Goal: Task Accomplishment & Management: Manage account settings

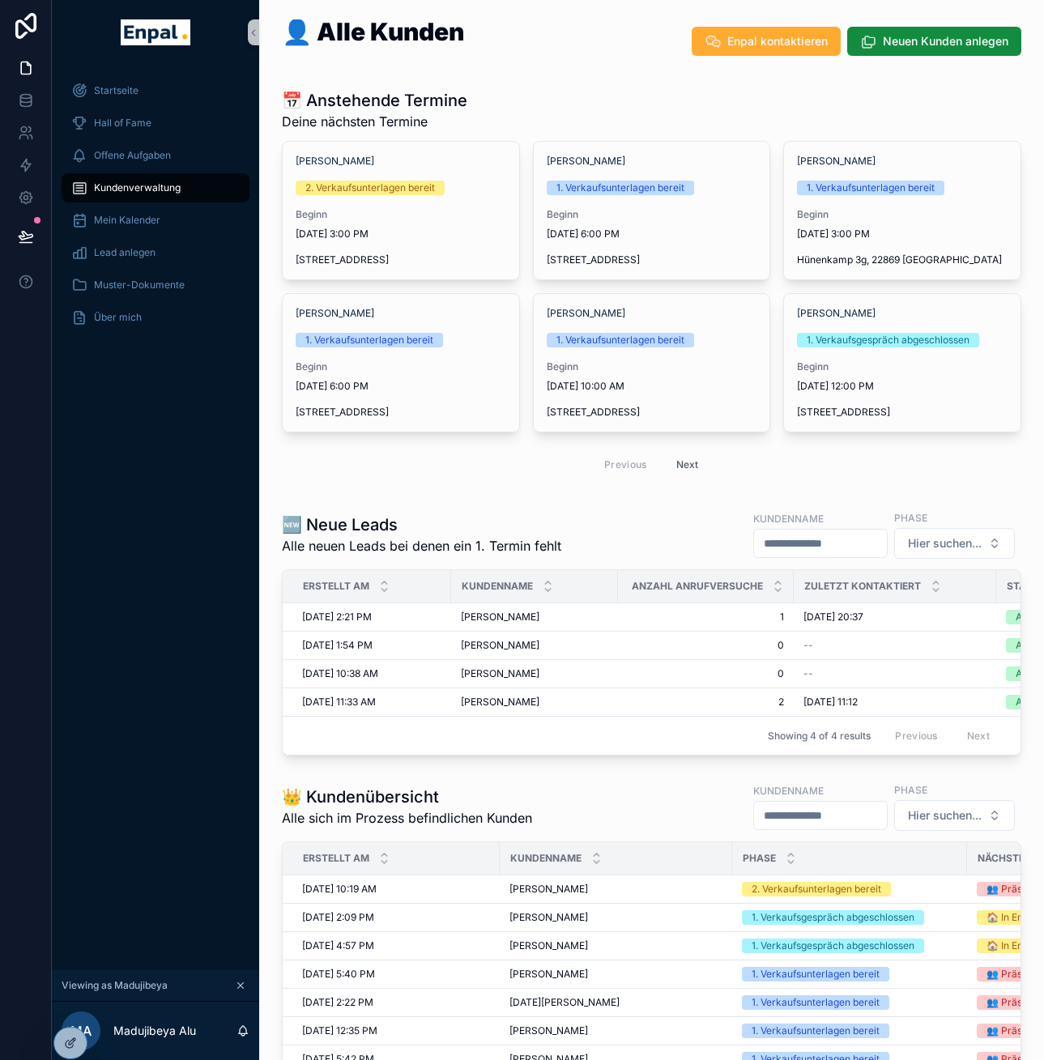
scroll to position [0, 12]
click at [71, 1009] on icon at bounding box center [70, 1008] width 13 height 13
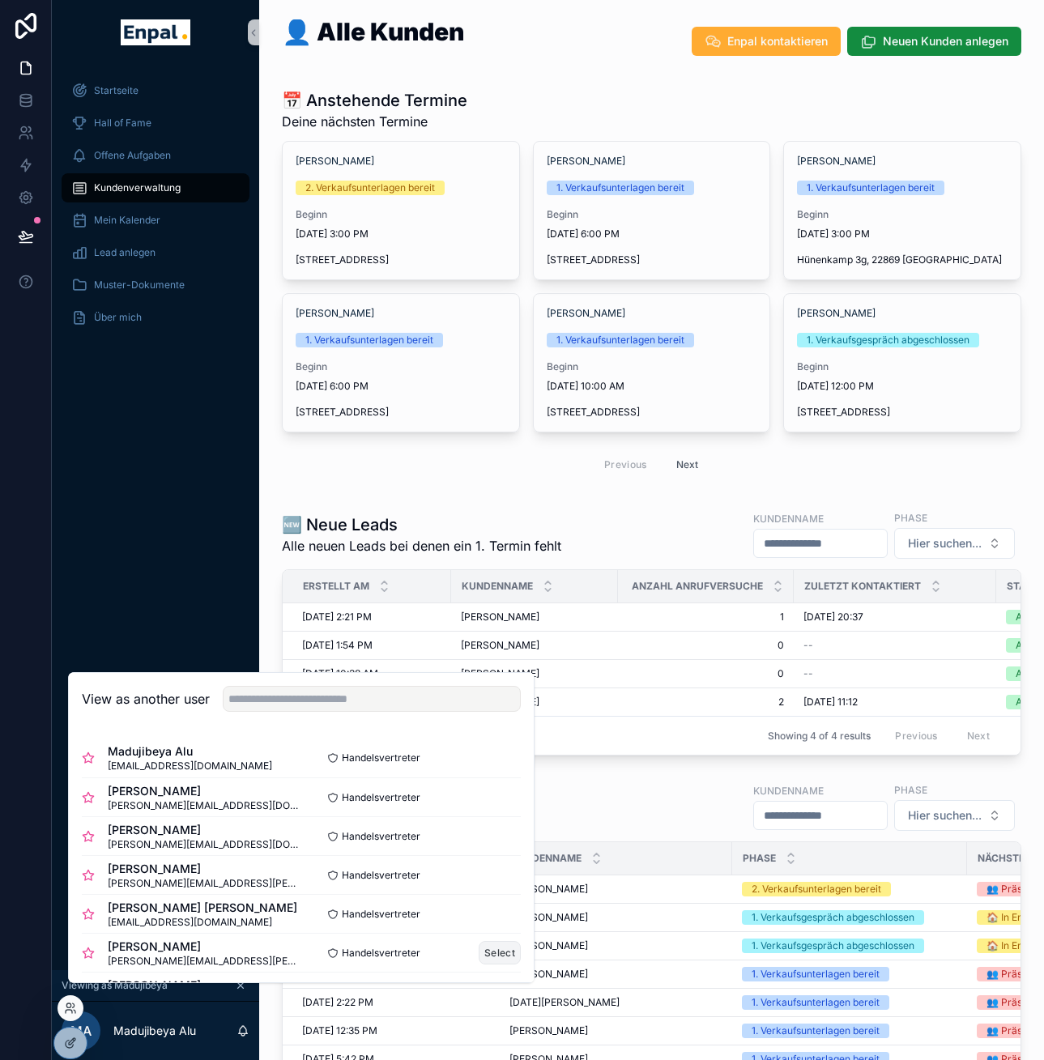
click at [479, 960] on button "Select" at bounding box center [500, 952] width 42 height 23
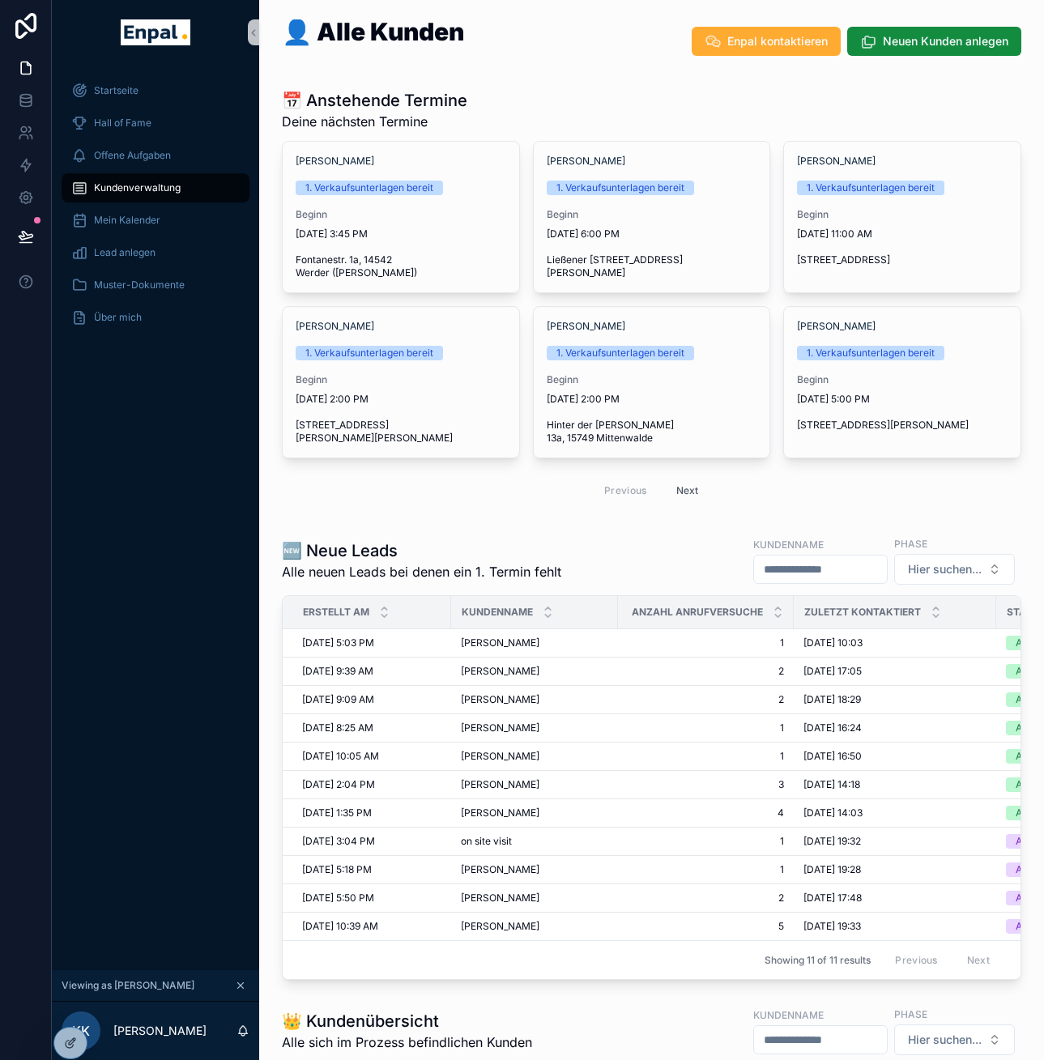
click at [272, 434] on div "📅 Anstehende Termine Deine nächsten Termine [PERSON_NAME] 1. Verkaufsunterlagen…" at bounding box center [651, 299] width 759 height 433
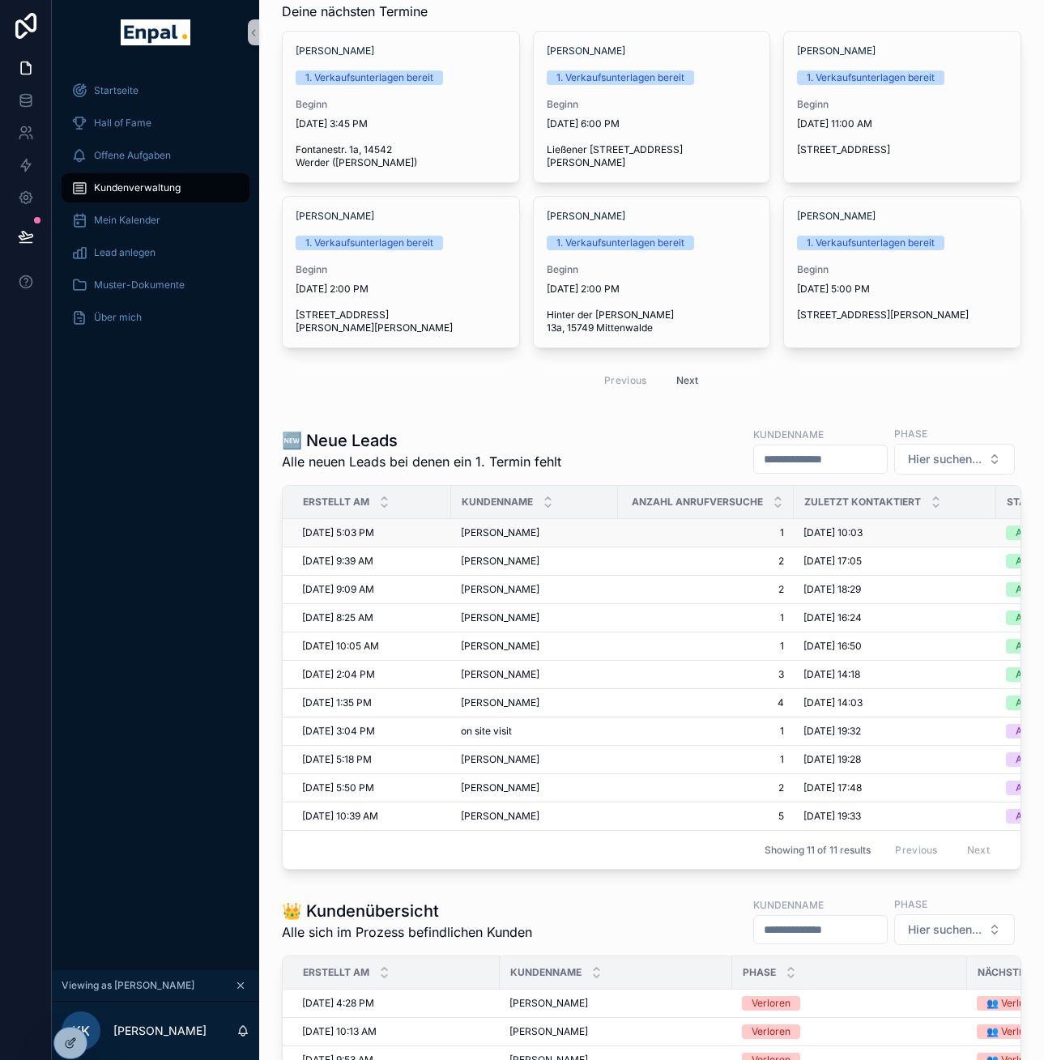
scroll to position [111, 0]
click at [492, 526] on span "[PERSON_NAME]" at bounding box center [500, 532] width 79 height 13
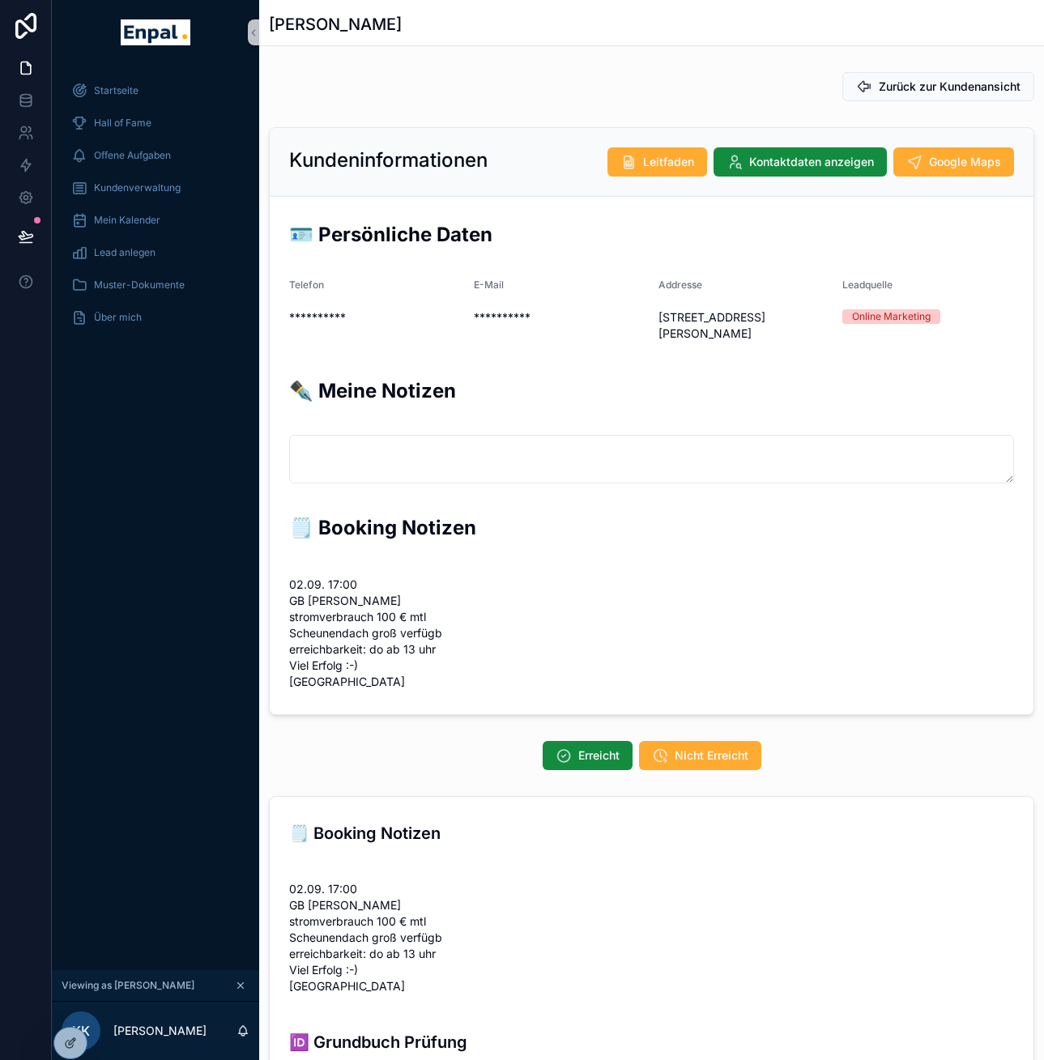
scroll to position [338, 0]
click at [874, 97] on button "Zurück zur Kundenansicht" at bounding box center [938, 86] width 192 height 29
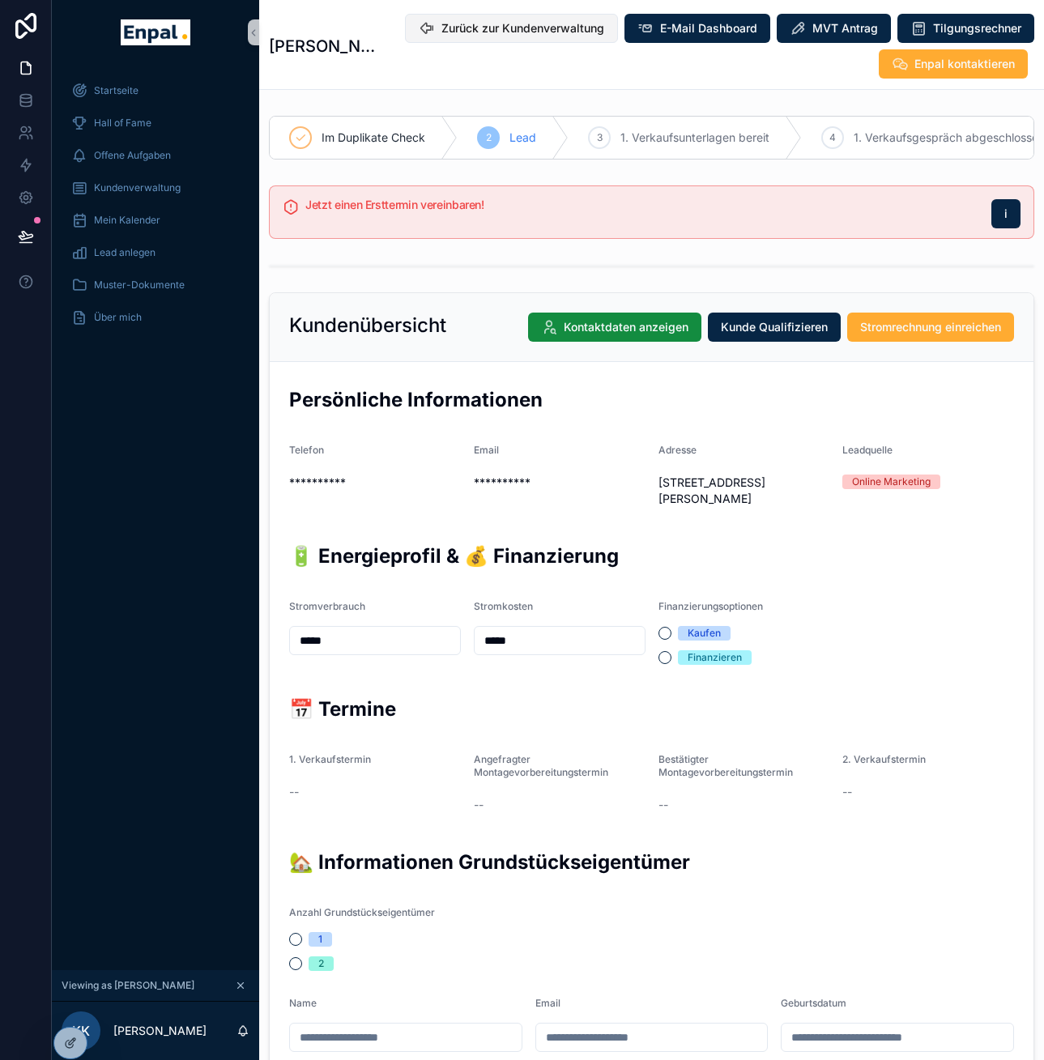
click at [545, 16] on button "Zurück zur Kundenverwaltung" at bounding box center [511, 28] width 213 height 29
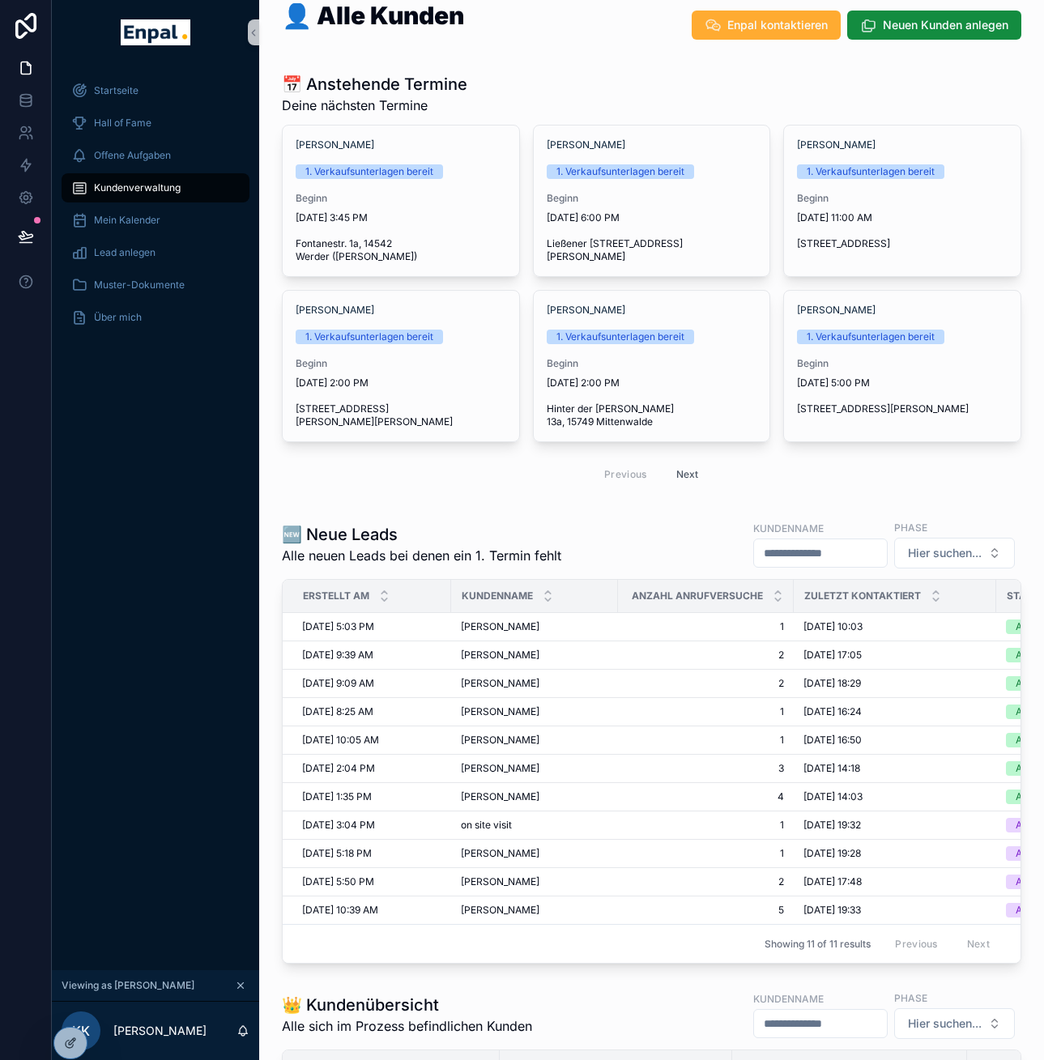
scroll to position [16, 0]
click at [105, 221] on span "Mein Kalender" at bounding box center [127, 220] width 66 height 13
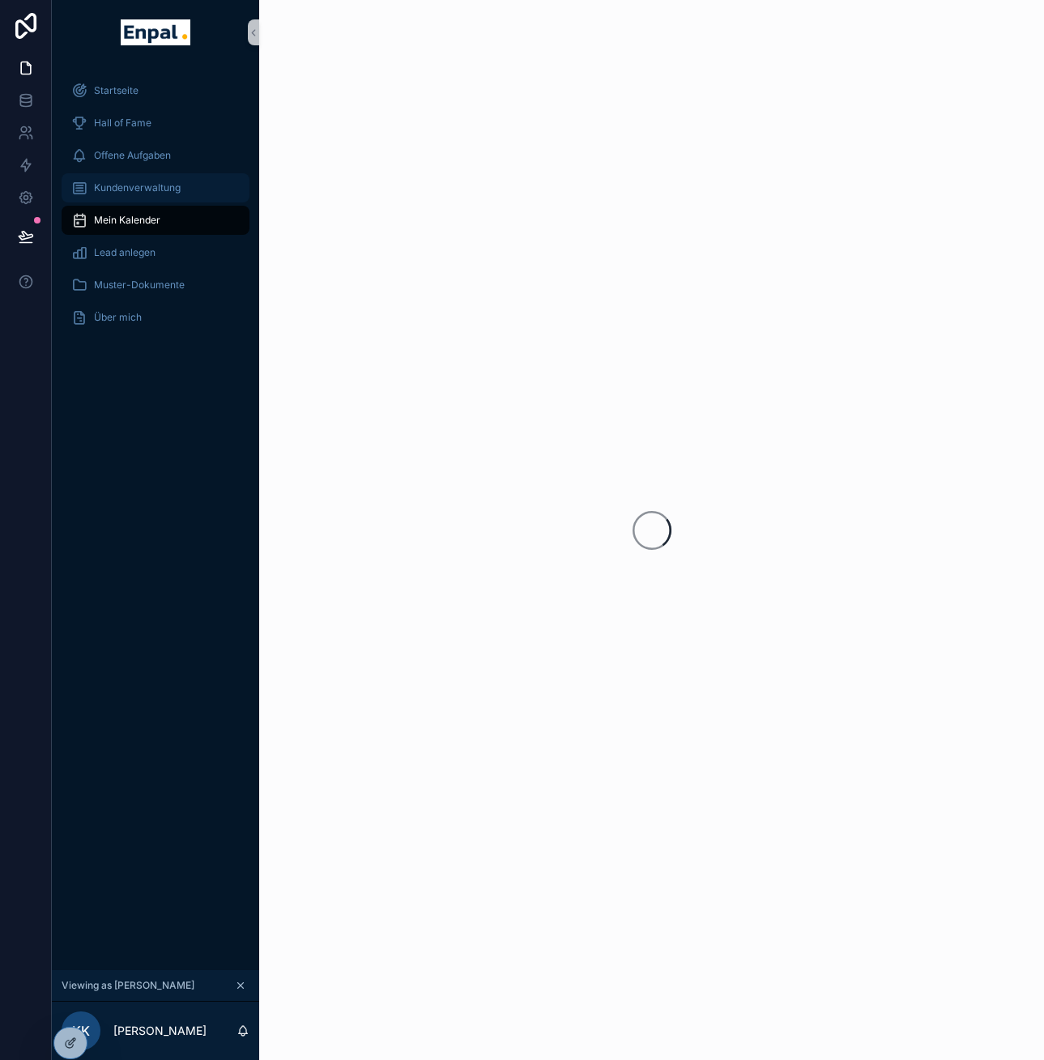
click at [117, 182] on span "Kundenverwaltung" at bounding box center [137, 187] width 87 height 13
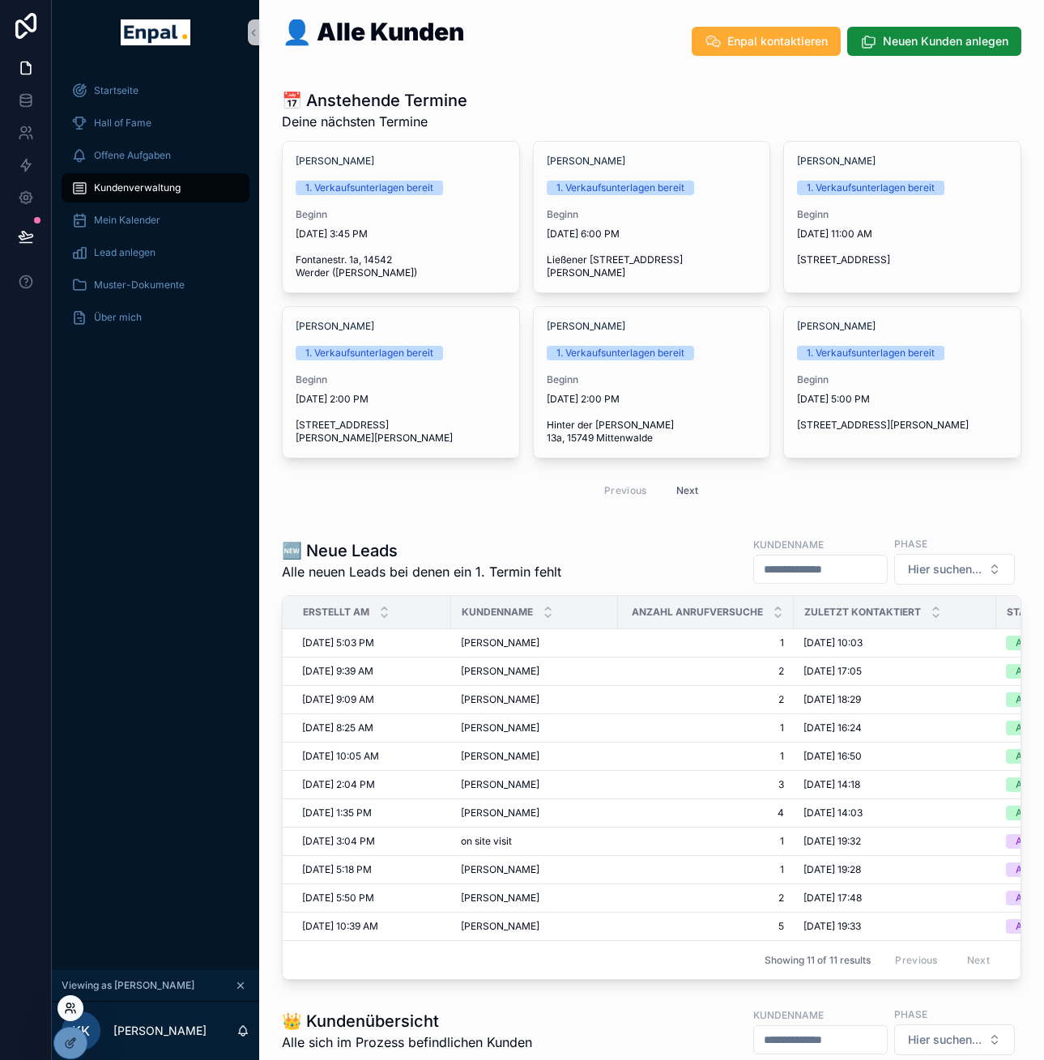
click at [70, 1011] on icon at bounding box center [70, 1008] width 13 height 13
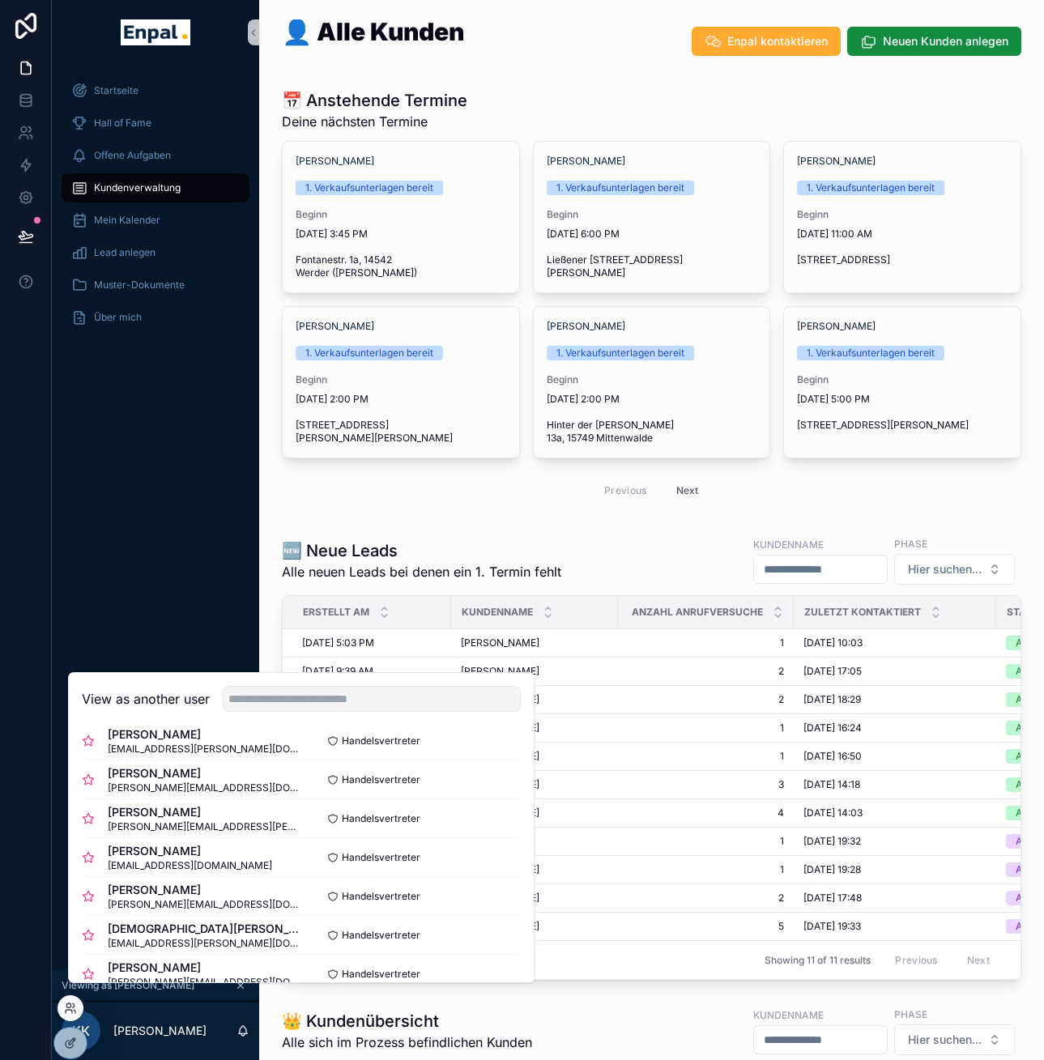
scroll to position [340, 0]
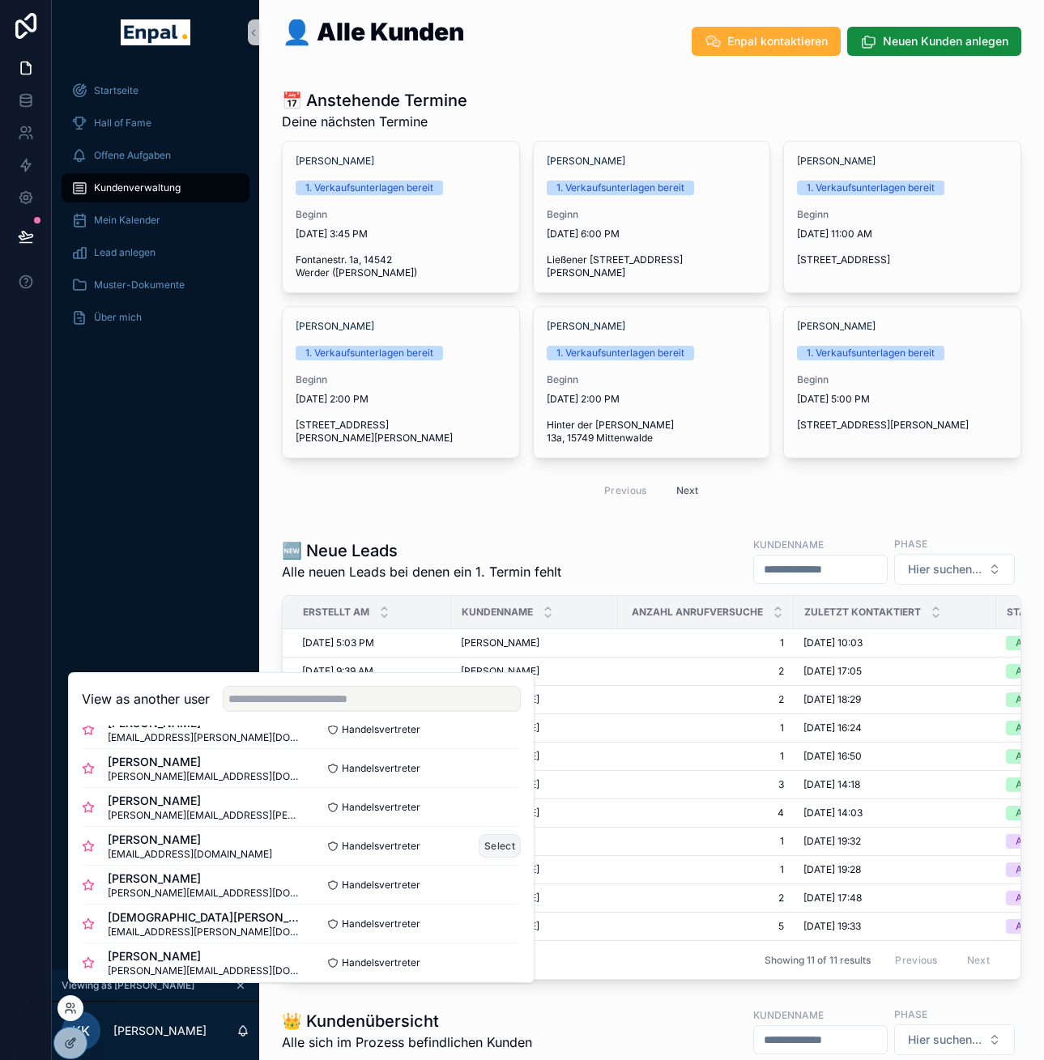
click at [479, 857] on button "Select" at bounding box center [500, 845] width 42 height 23
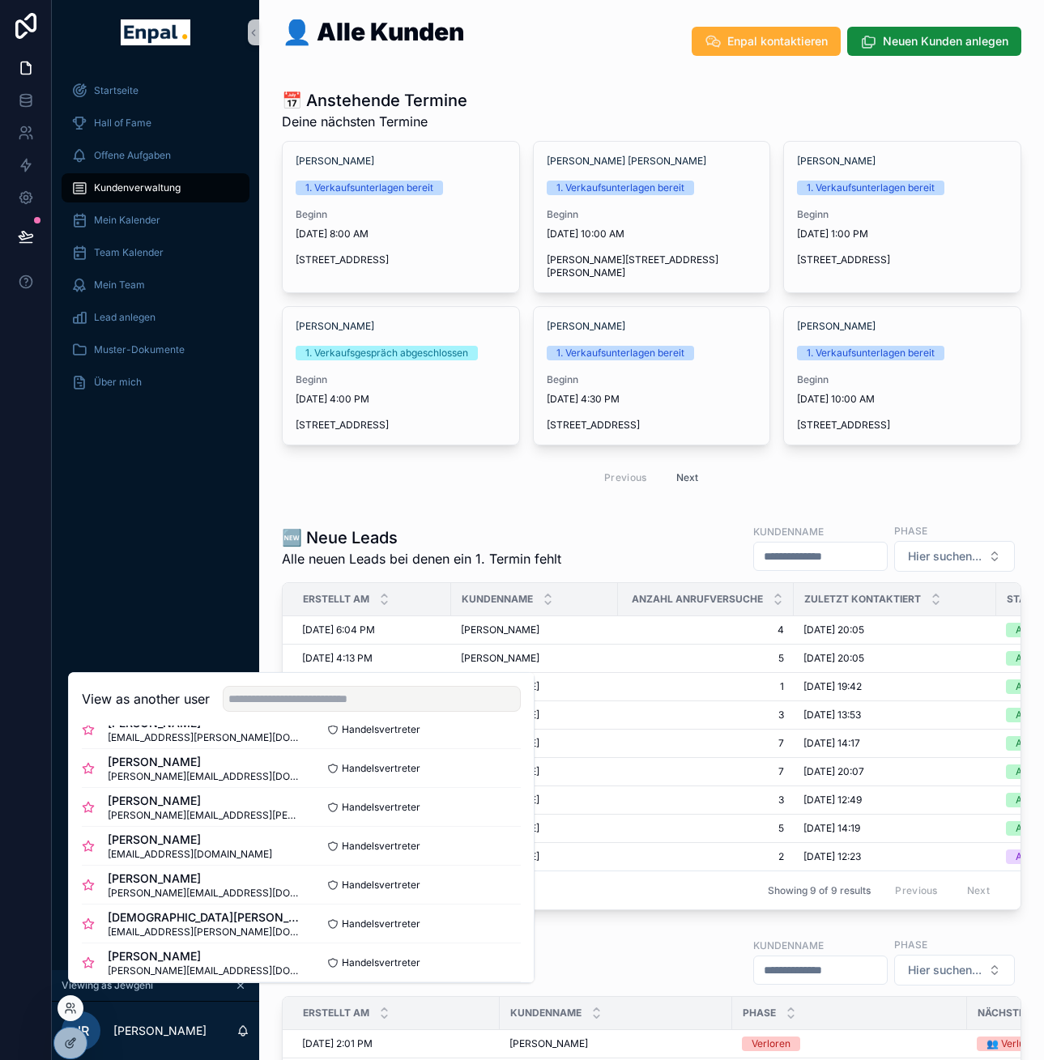
click at [272, 313] on div "📅 Anstehende Termine Deine nächsten Termine [PERSON_NAME] 1. Verkaufsunterlagen…" at bounding box center [651, 293] width 759 height 420
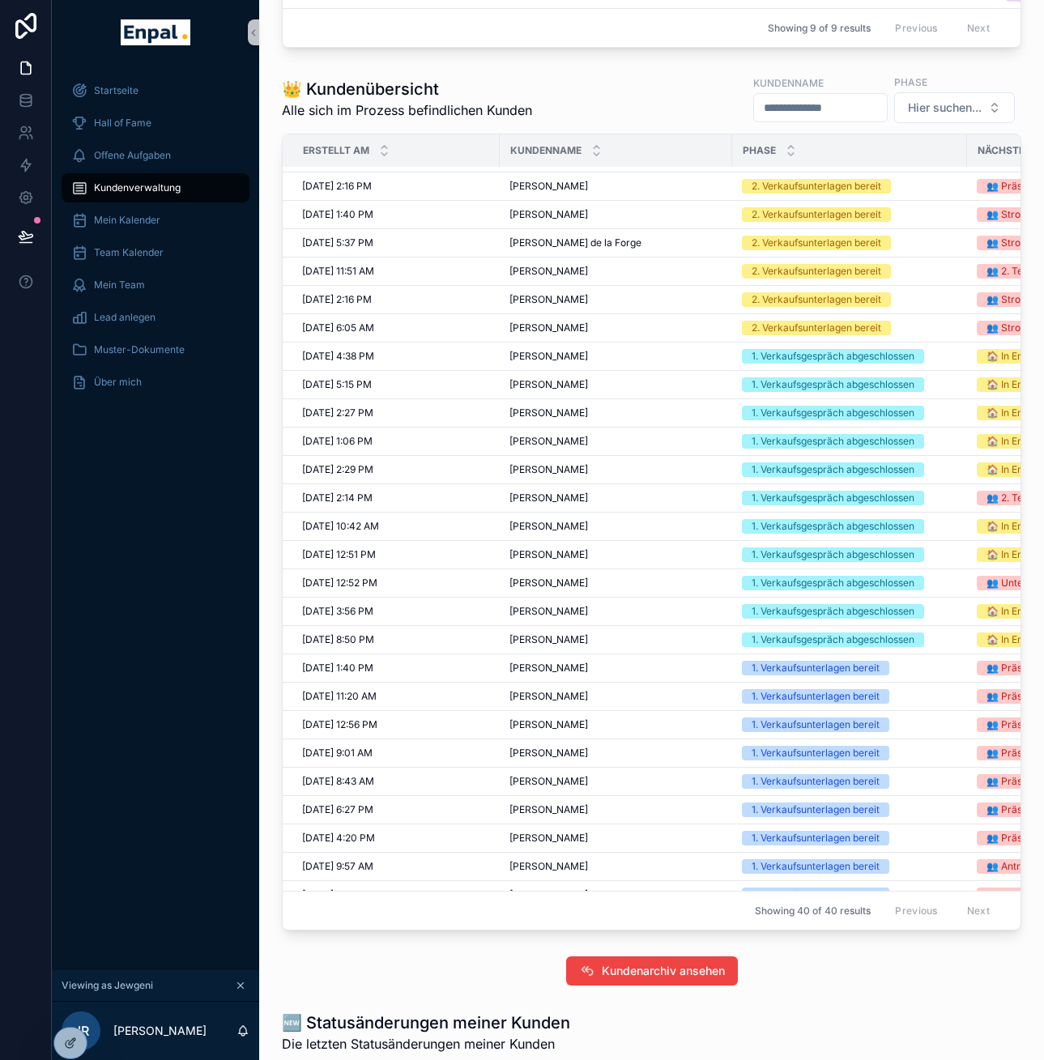
scroll to position [134, 0]
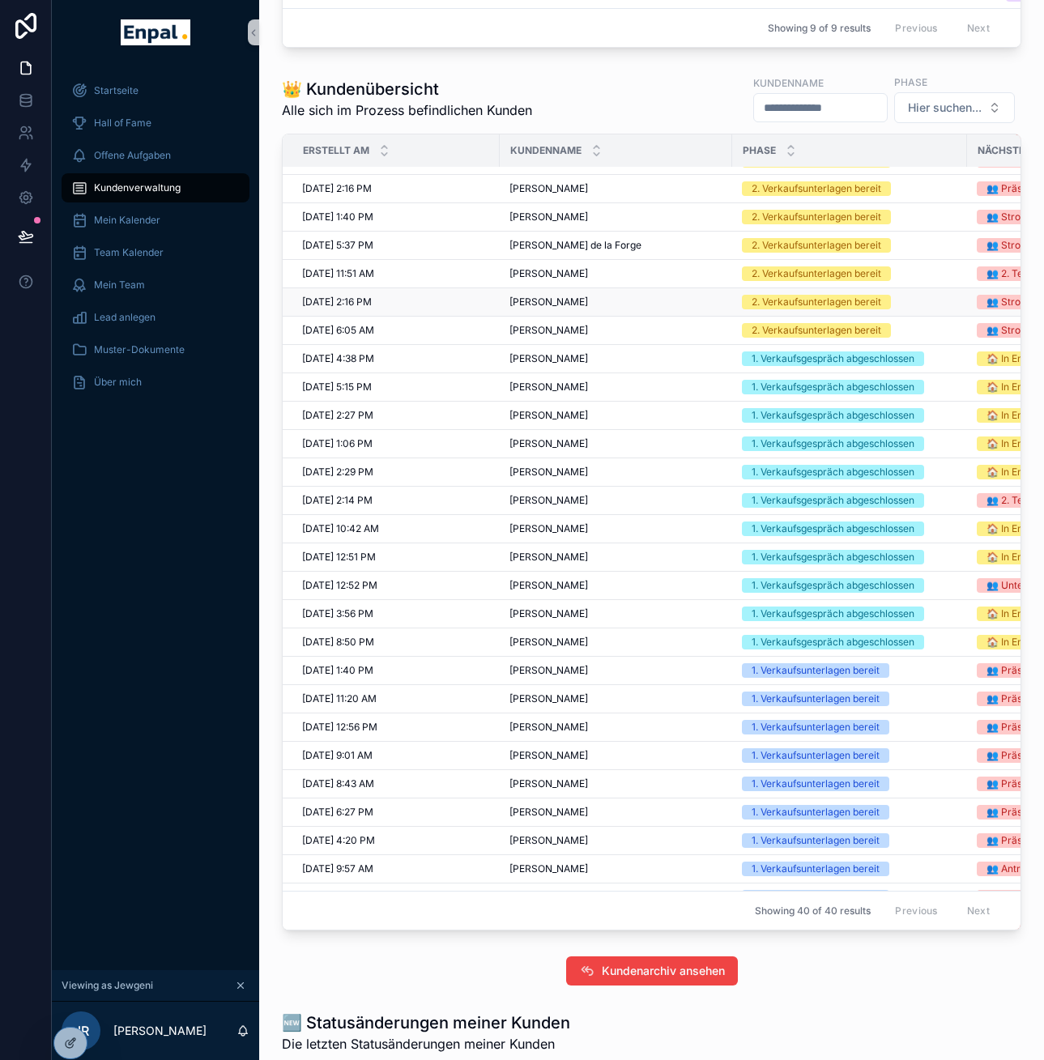
click at [526, 309] on span "[PERSON_NAME]" at bounding box center [548, 302] width 79 height 13
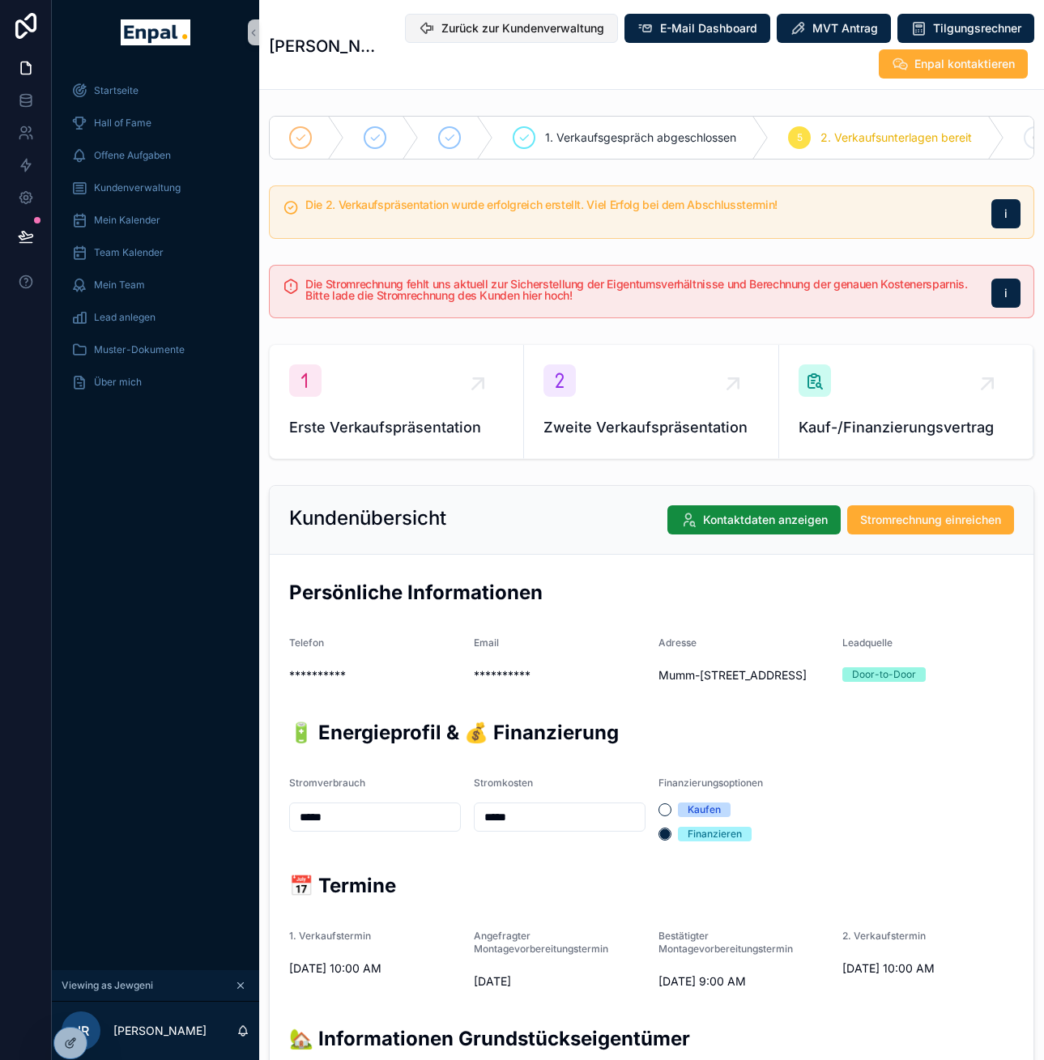
click at [547, 25] on span "Zurück zur Kundenverwaltung" at bounding box center [522, 28] width 163 height 16
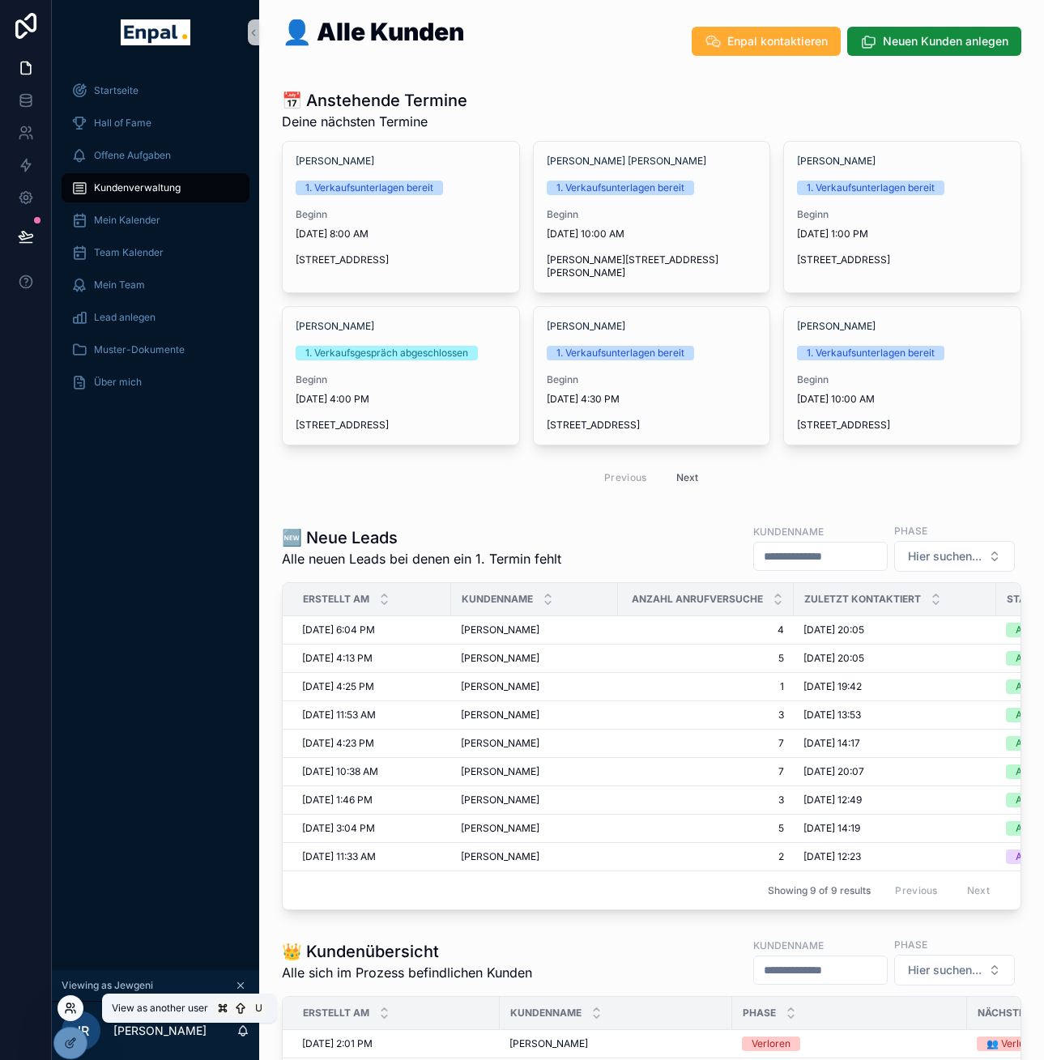
click at [72, 1011] on icon at bounding box center [70, 1008] width 13 height 13
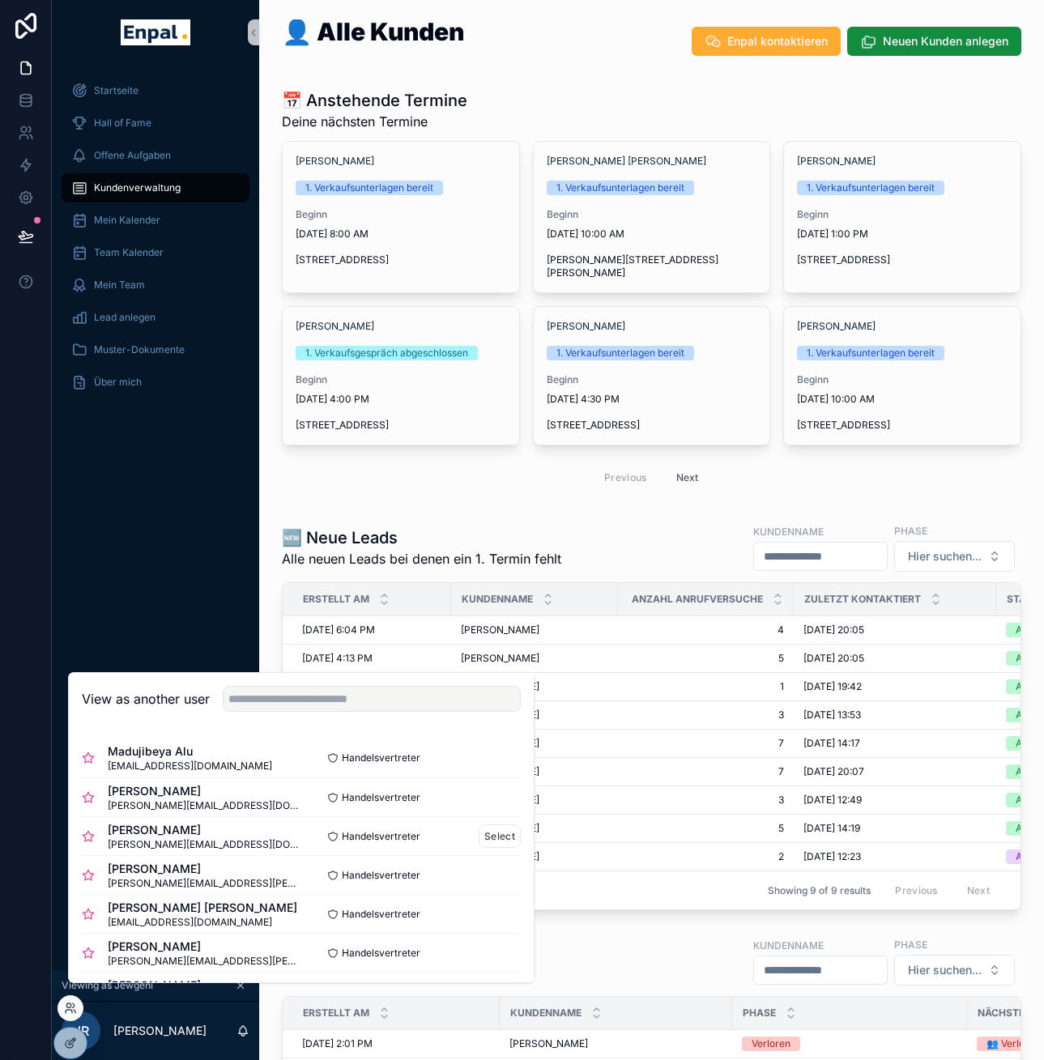
scroll to position [3, 0]
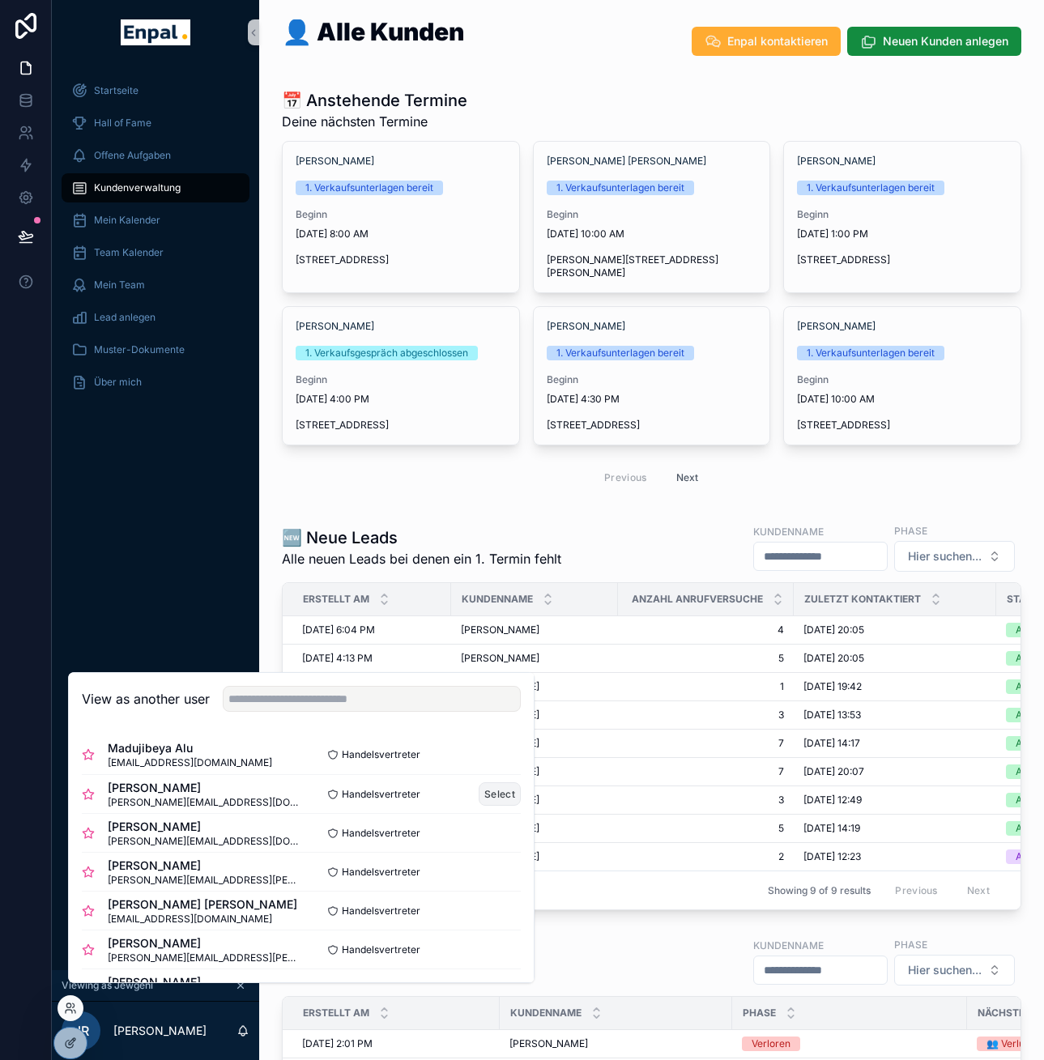
click at [479, 806] on button "Select" at bounding box center [500, 793] width 42 height 23
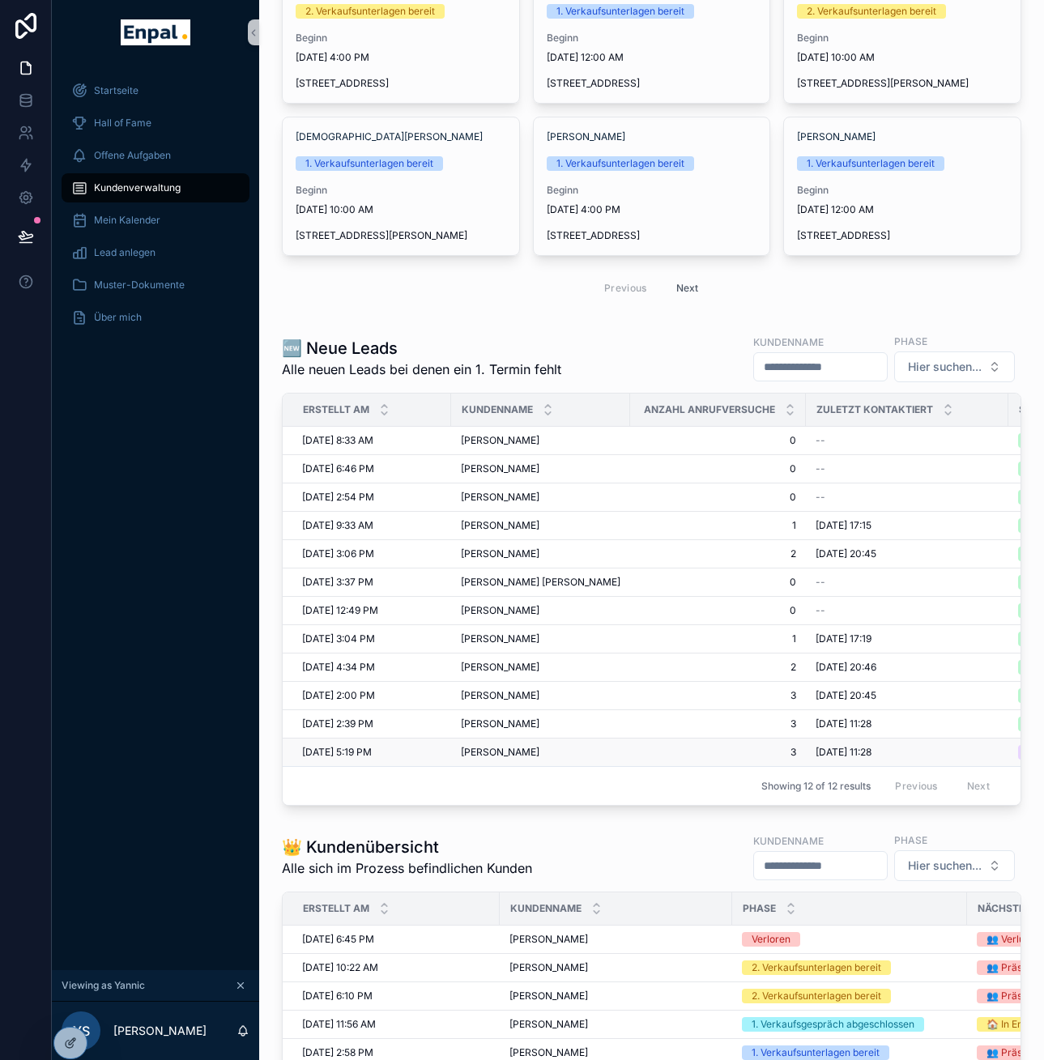
scroll to position [731, 0]
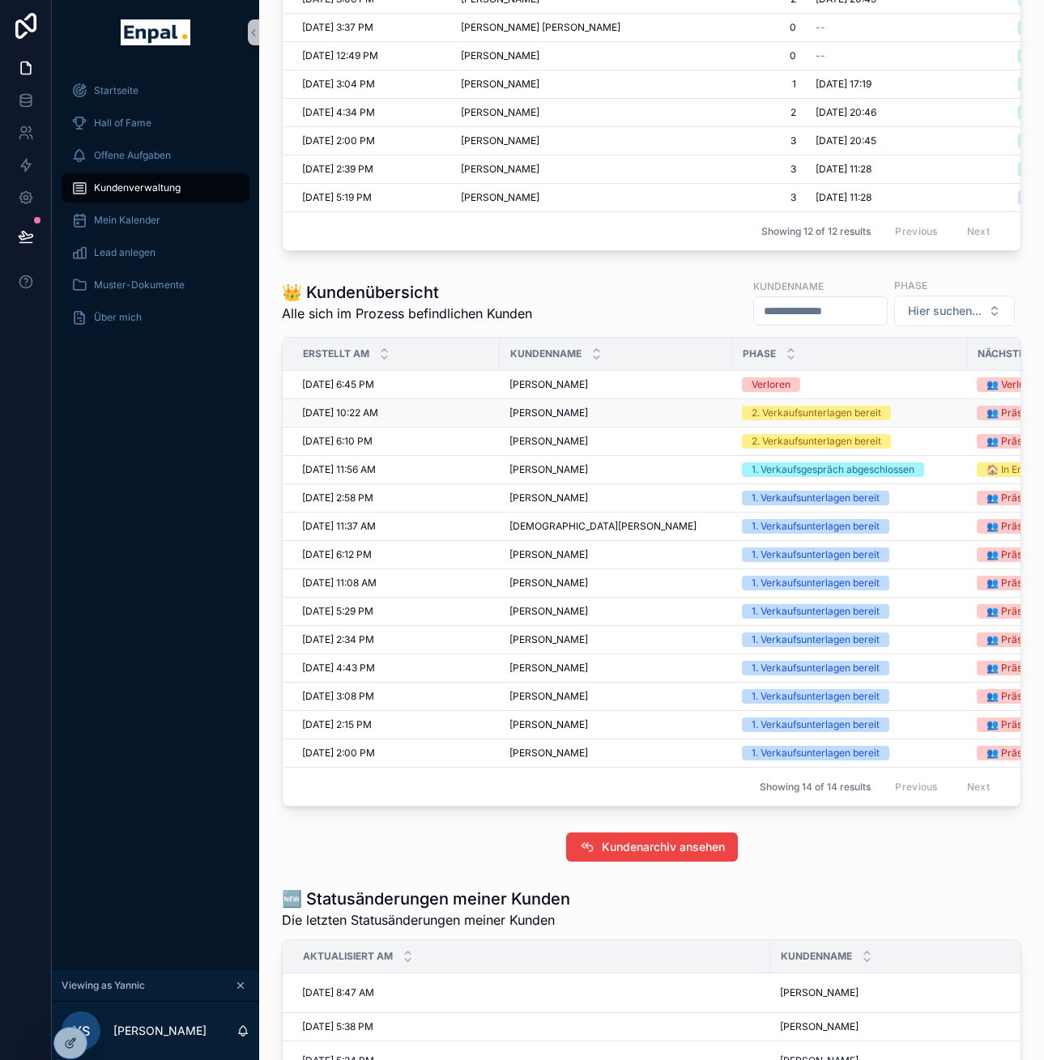
click at [578, 419] on span "[PERSON_NAME]" at bounding box center [548, 413] width 79 height 13
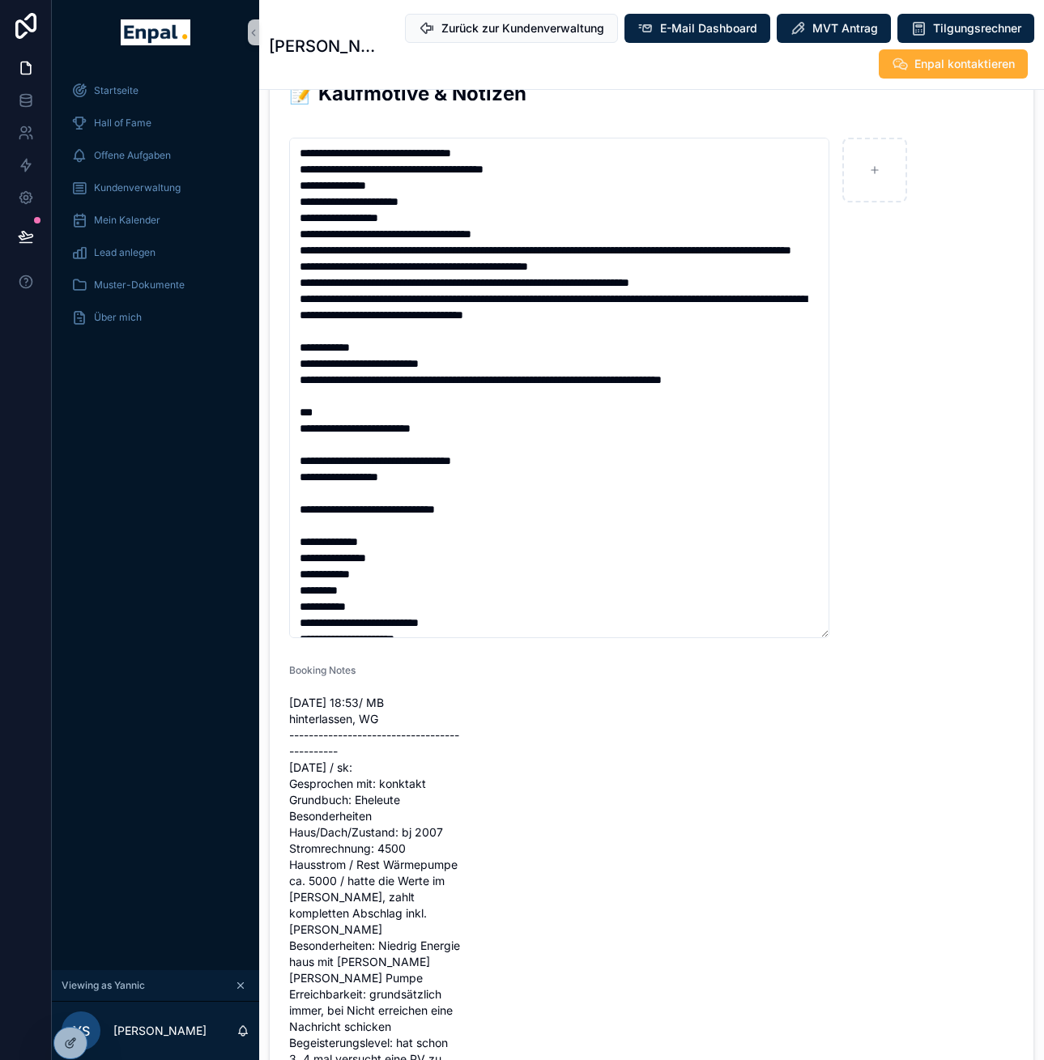
scroll to position [1600, 0]
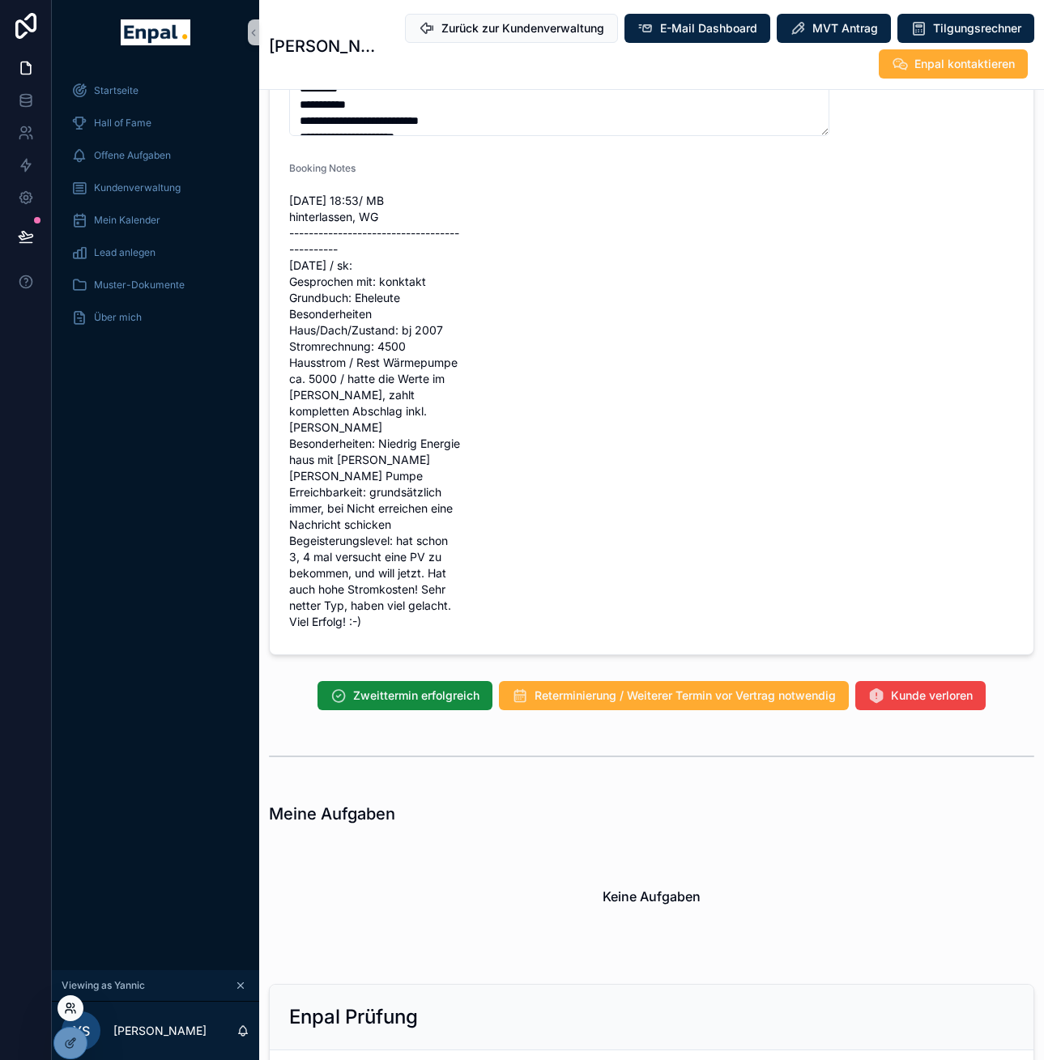
click at [72, 1012] on icon at bounding box center [70, 1008] width 13 height 13
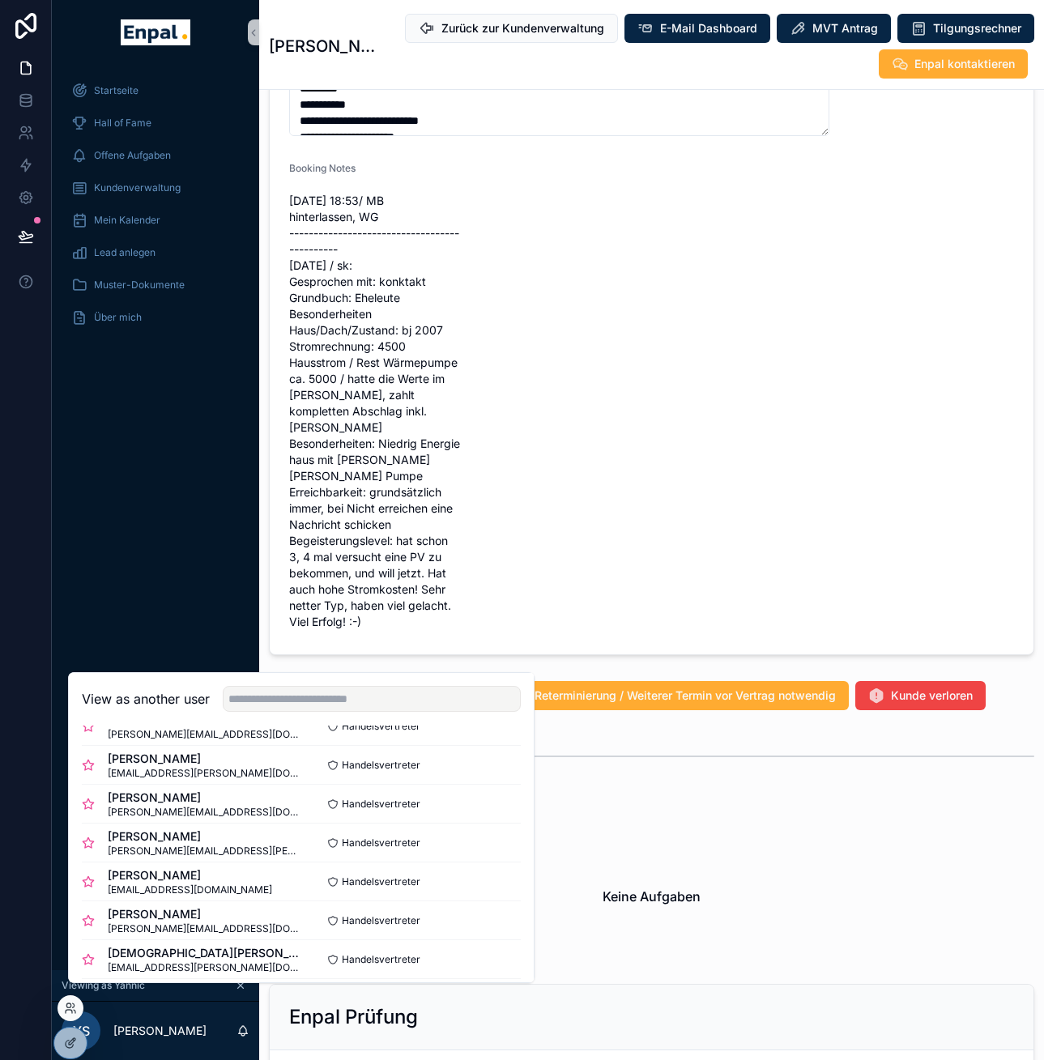
scroll to position [319, 0]
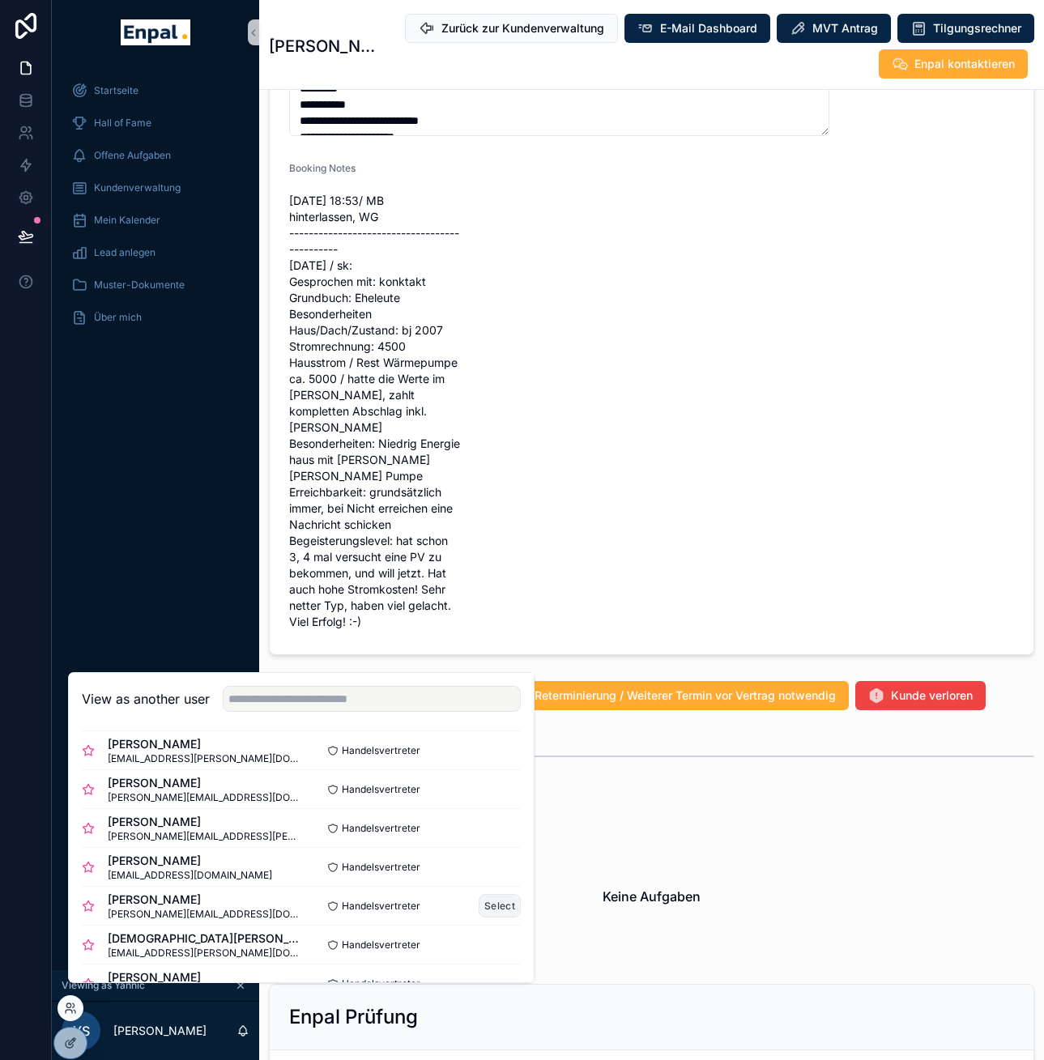
click at [479, 918] on button "Select" at bounding box center [500, 905] width 42 height 23
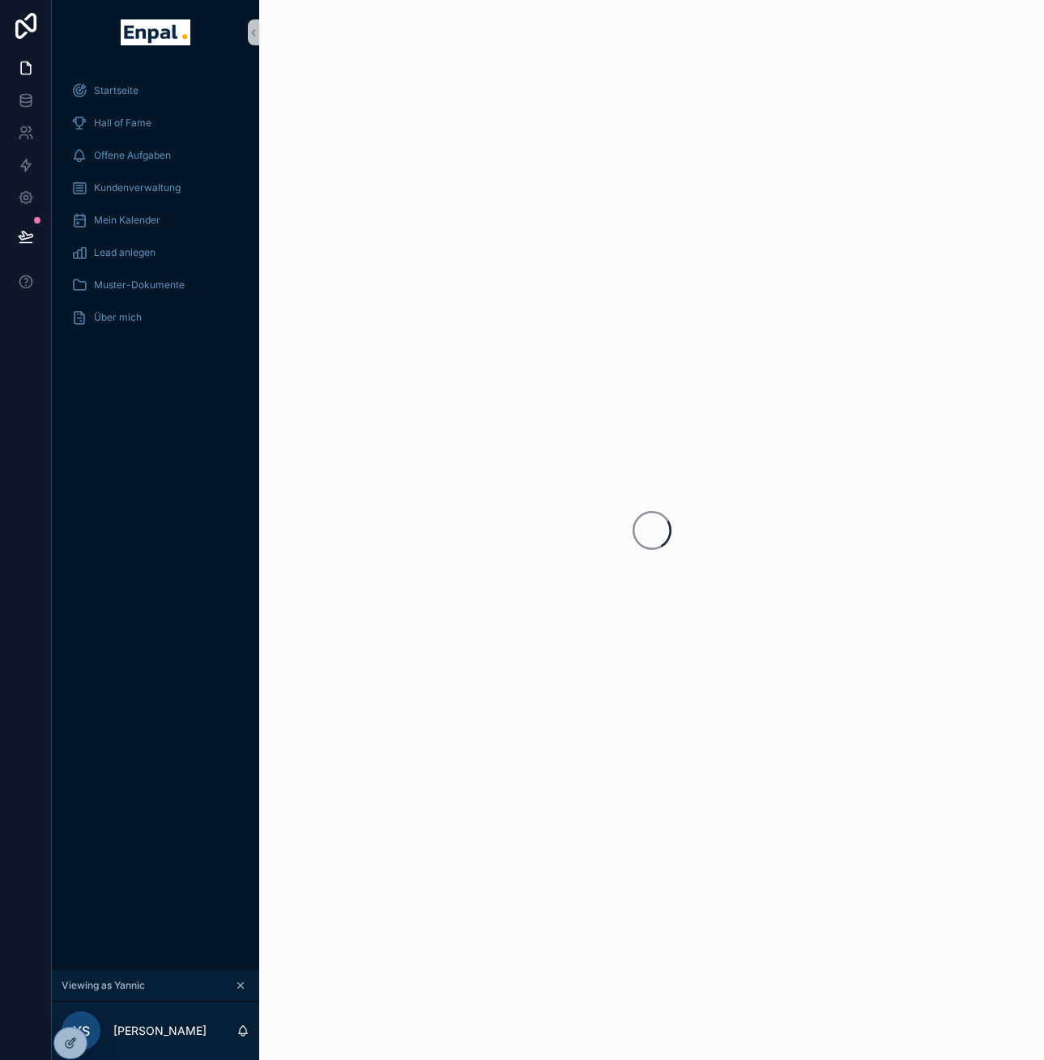
scroll to position [0, 12]
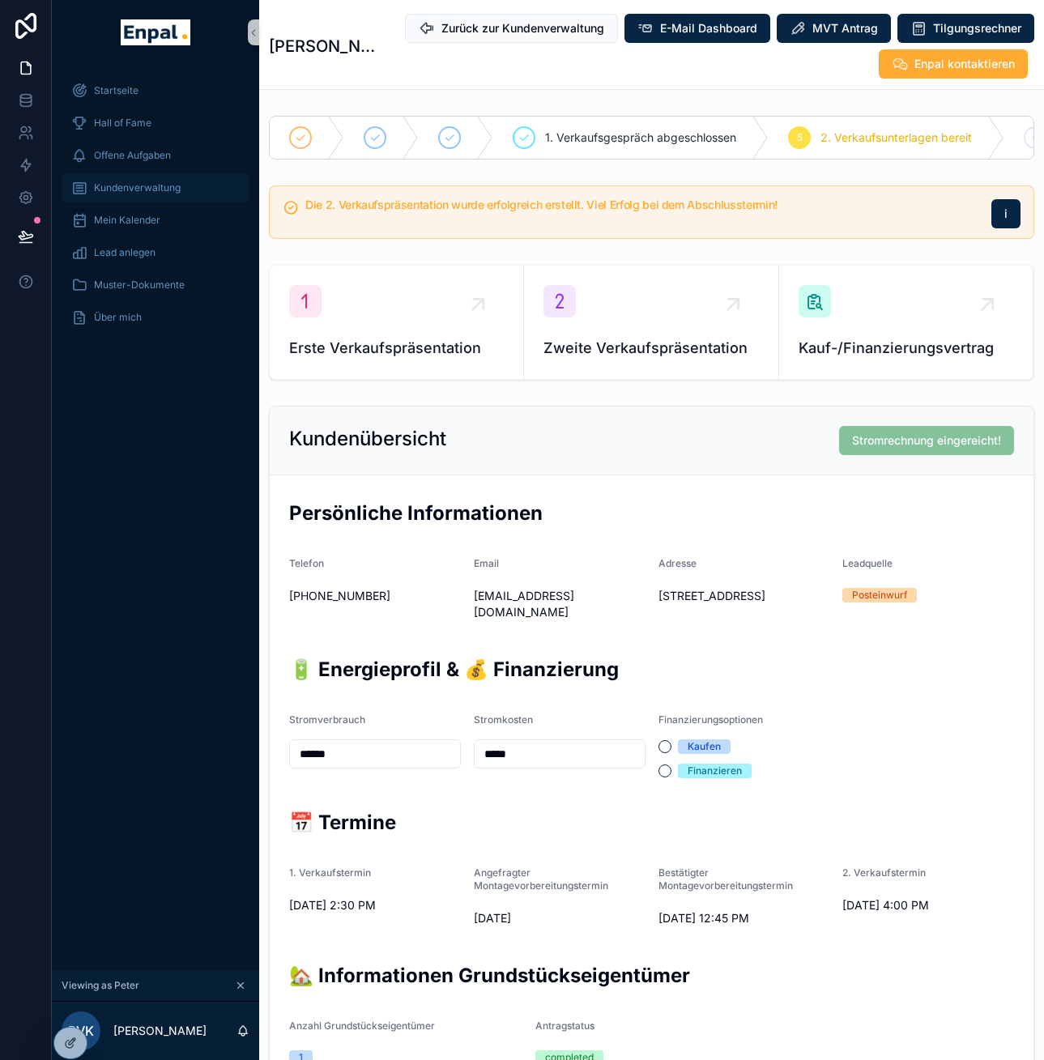
click at [160, 190] on span "Kundenverwaltung" at bounding box center [137, 187] width 87 height 13
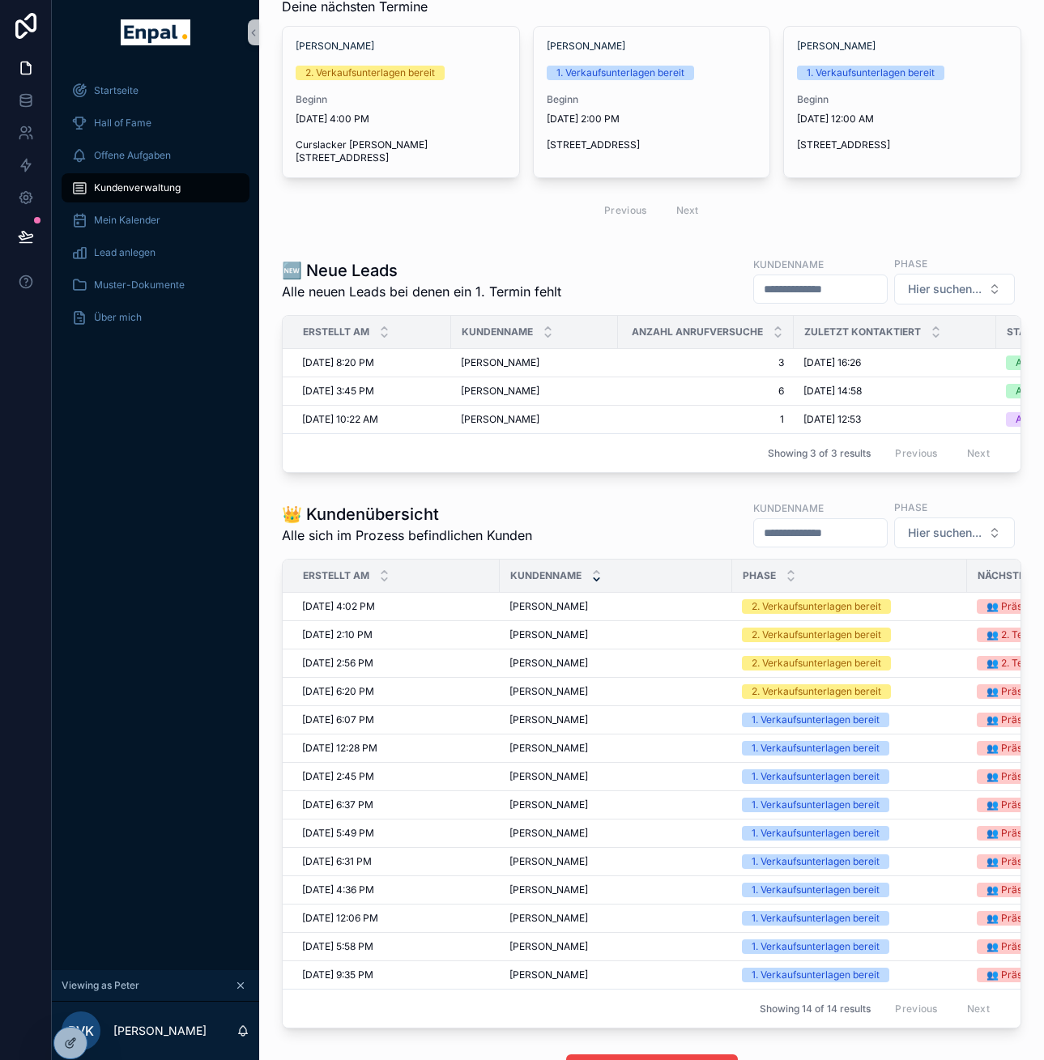
scroll to position [118, 0]
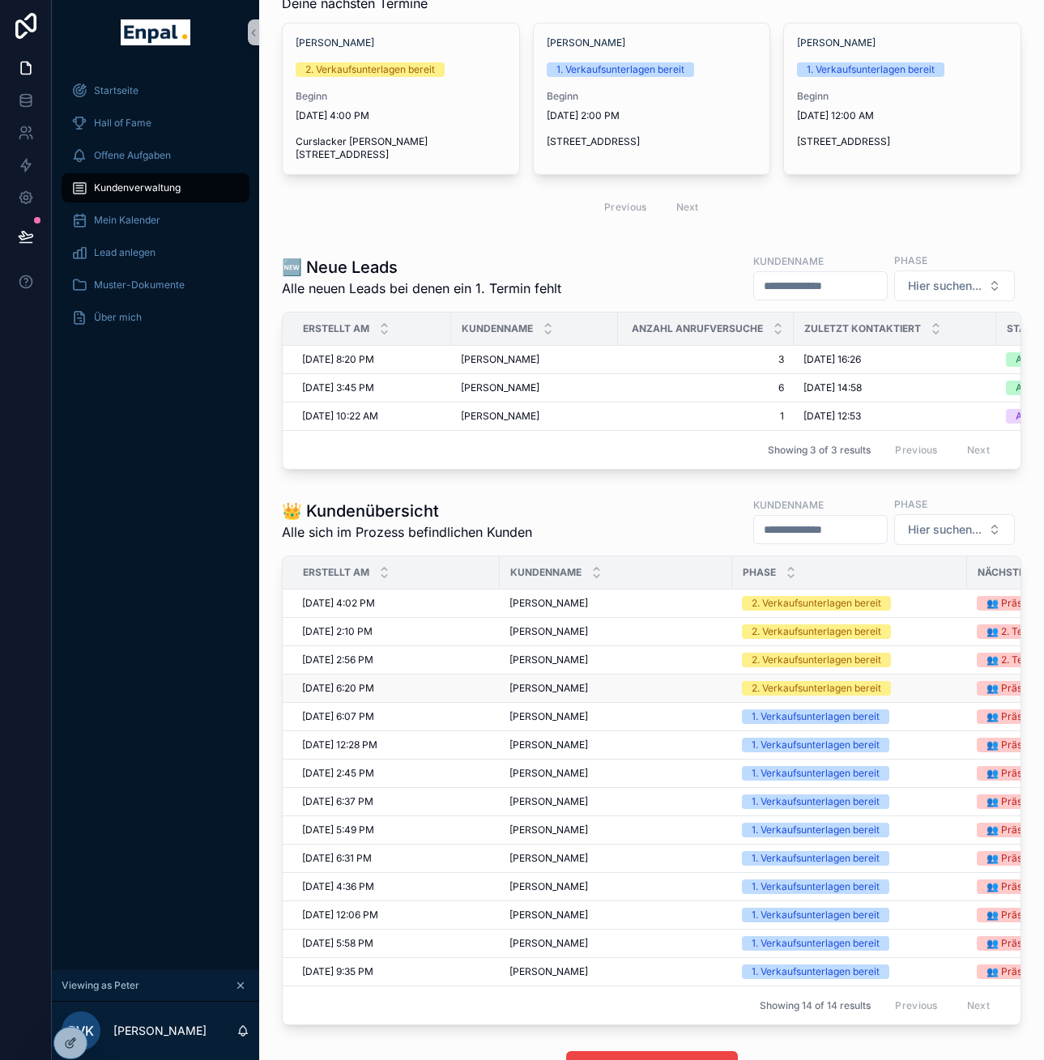
click at [549, 687] on span "[PERSON_NAME]" at bounding box center [548, 688] width 79 height 13
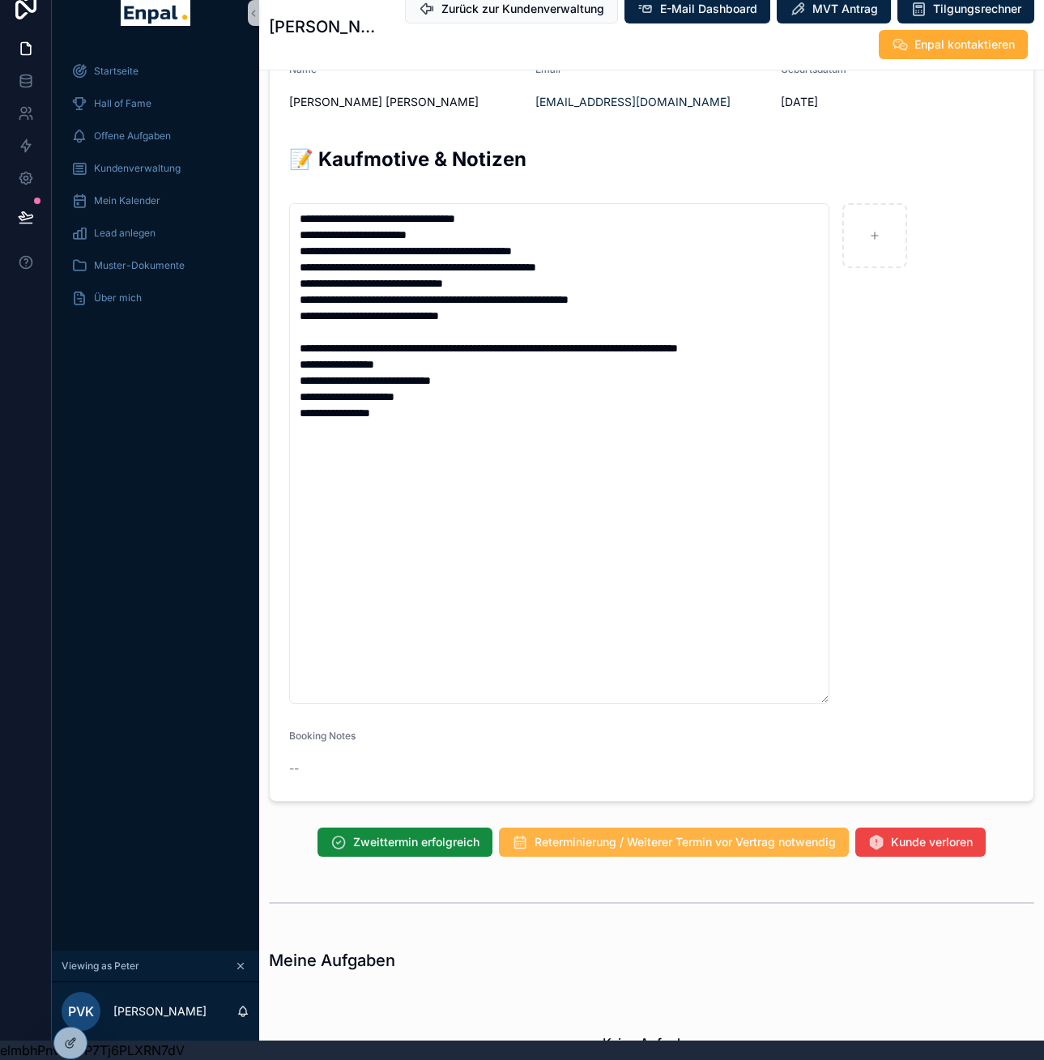
scroll to position [1017, 0]
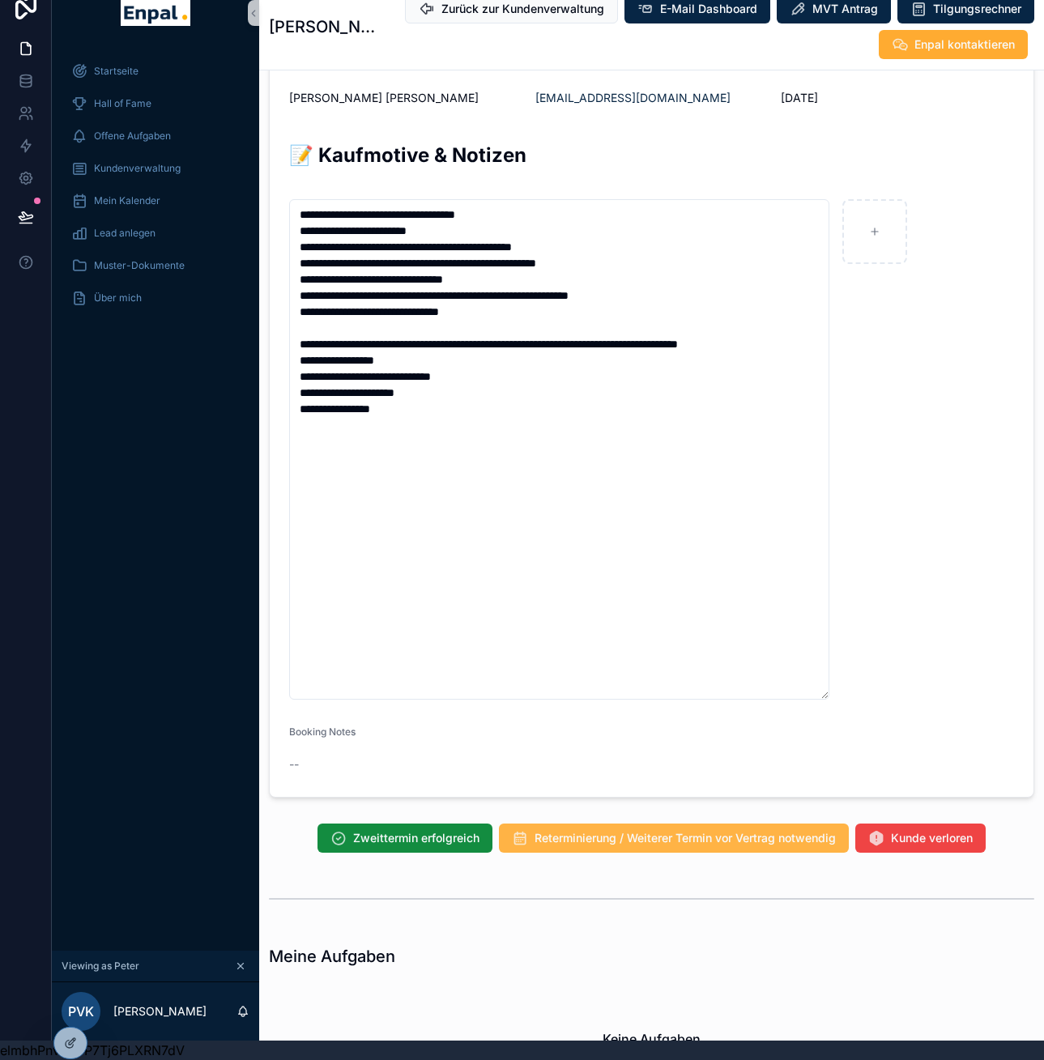
click at [668, 837] on span "Reterminierung / Weiterer Termin vor Vertrag notwendig" at bounding box center [684, 838] width 301 height 16
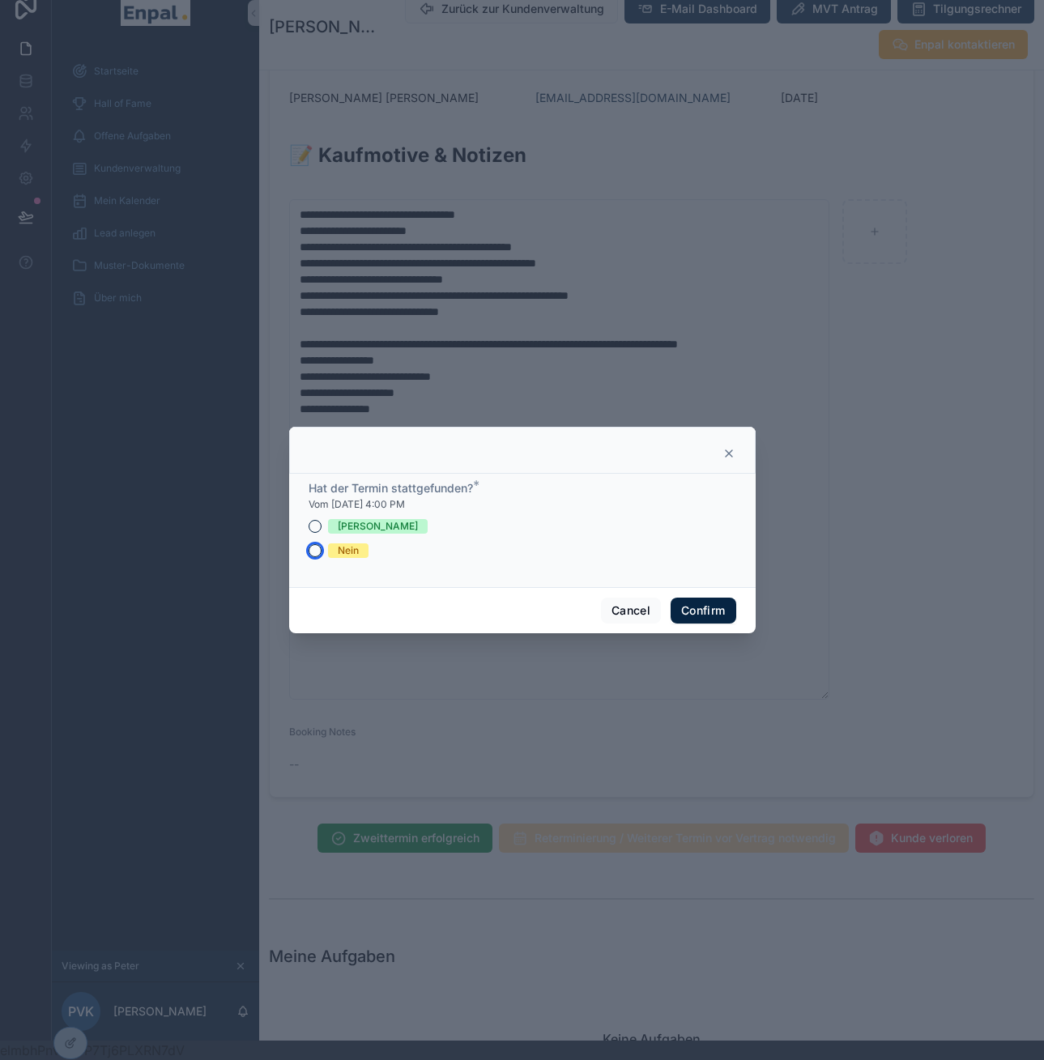
click at [309, 557] on button "Nein" at bounding box center [315, 550] width 13 height 13
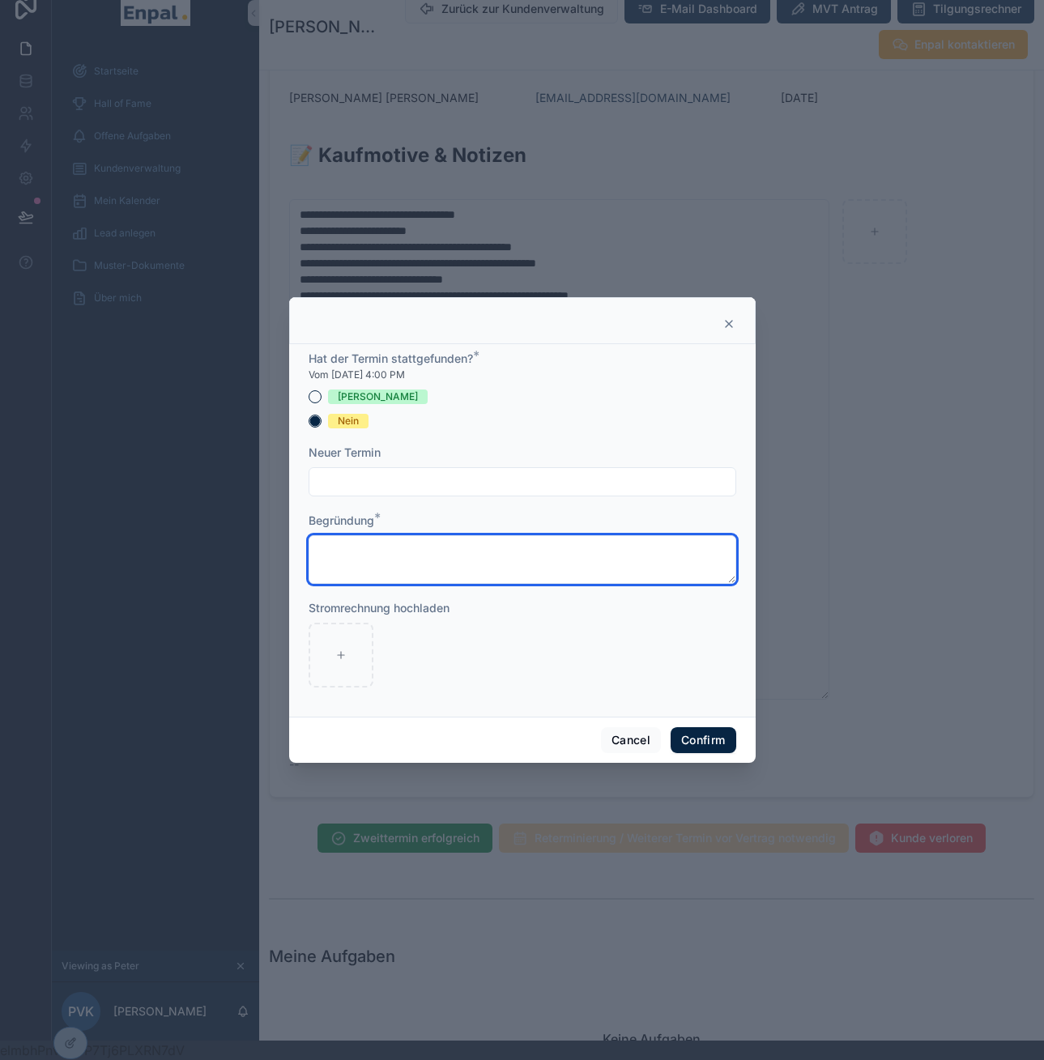
click at [398, 564] on textarea at bounding box center [523, 559] width 428 height 49
type textarea "**********"
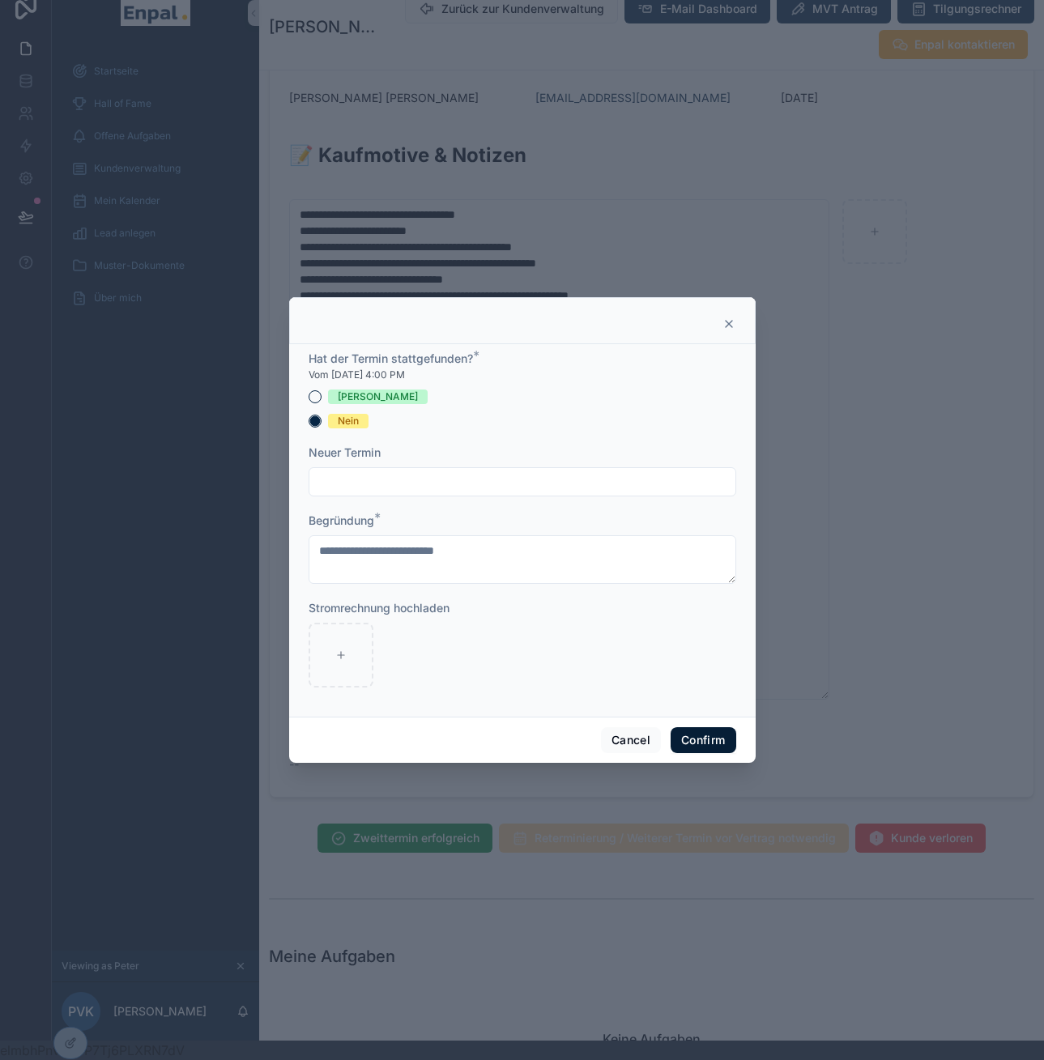
click at [693, 739] on button "Confirm" at bounding box center [703, 740] width 65 height 26
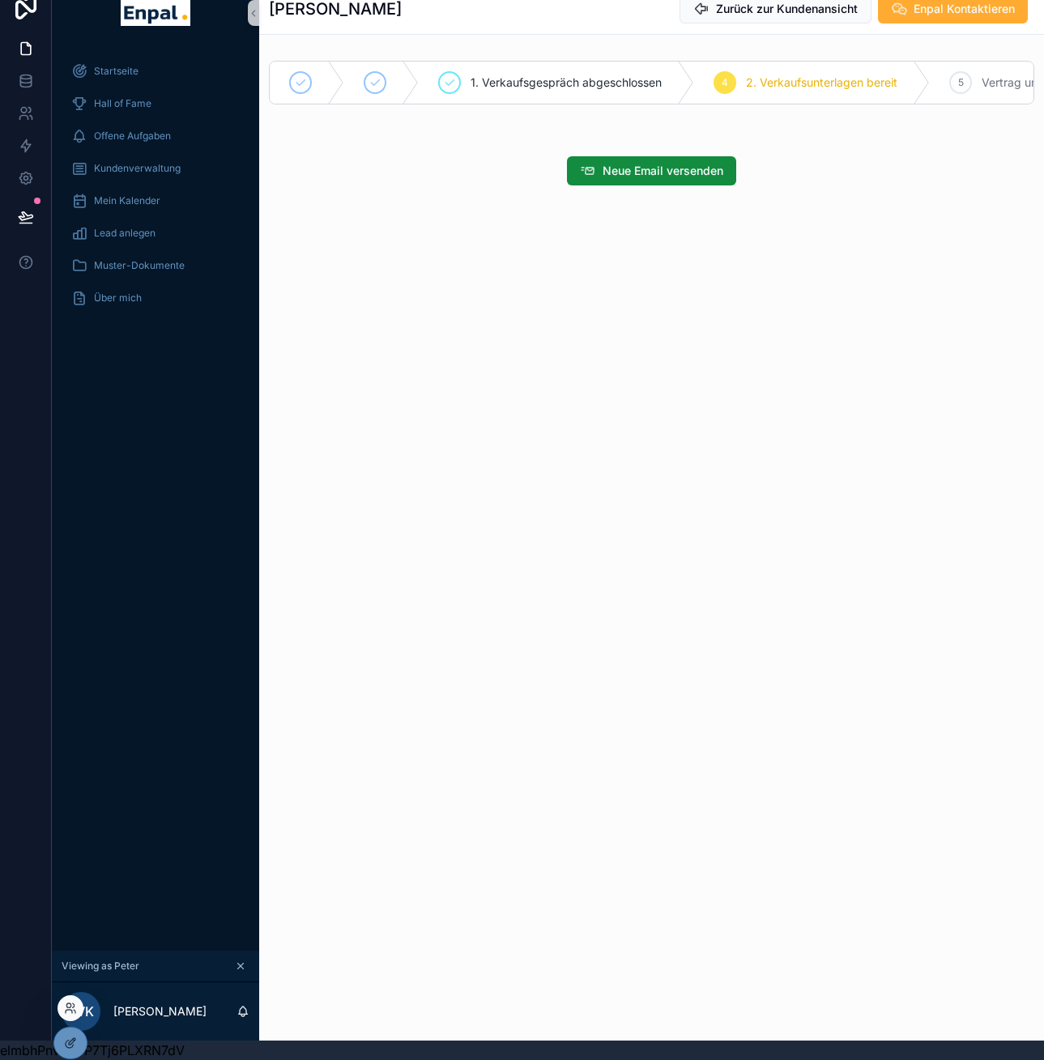
click at [68, 998] on div at bounding box center [70, 1008] width 26 height 26
click at [69, 1007] on icon at bounding box center [68, 1005] width 4 height 4
click at [160, 539] on div "Startseite Hall of Fame Offene Aufgaben Kundenverwaltung Mein Kalender Lead anl…" at bounding box center [155, 497] width 207 height 905
click at [70, 1014] on icon at bounding box center [70, 1008] width 13 height 13
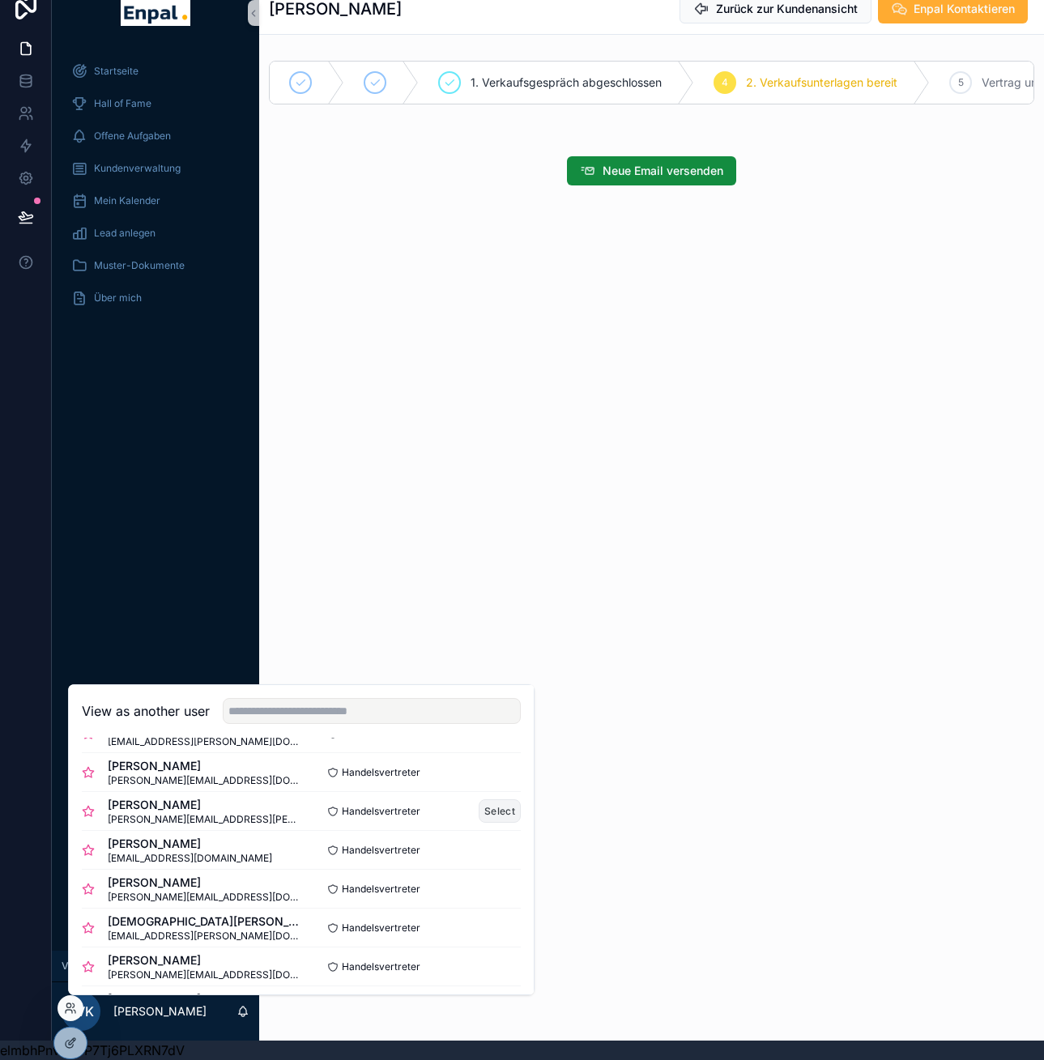
scroll to position [352, 0]
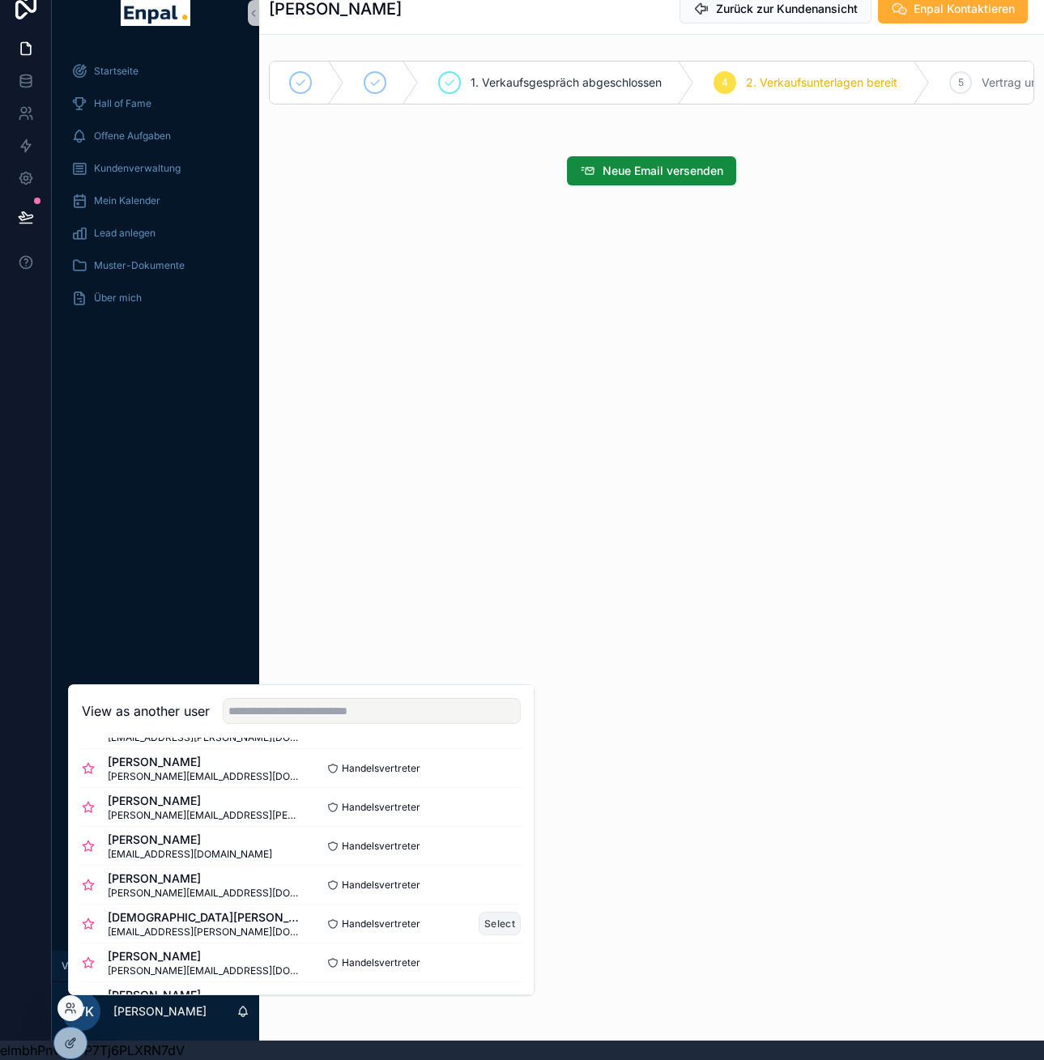
click at [479, 926] on button "Select" at bounding box center [500, 923] width 42 height 23
click at [490, 925] on button "Select" at bounding box center [500, 923] width 42 height 23
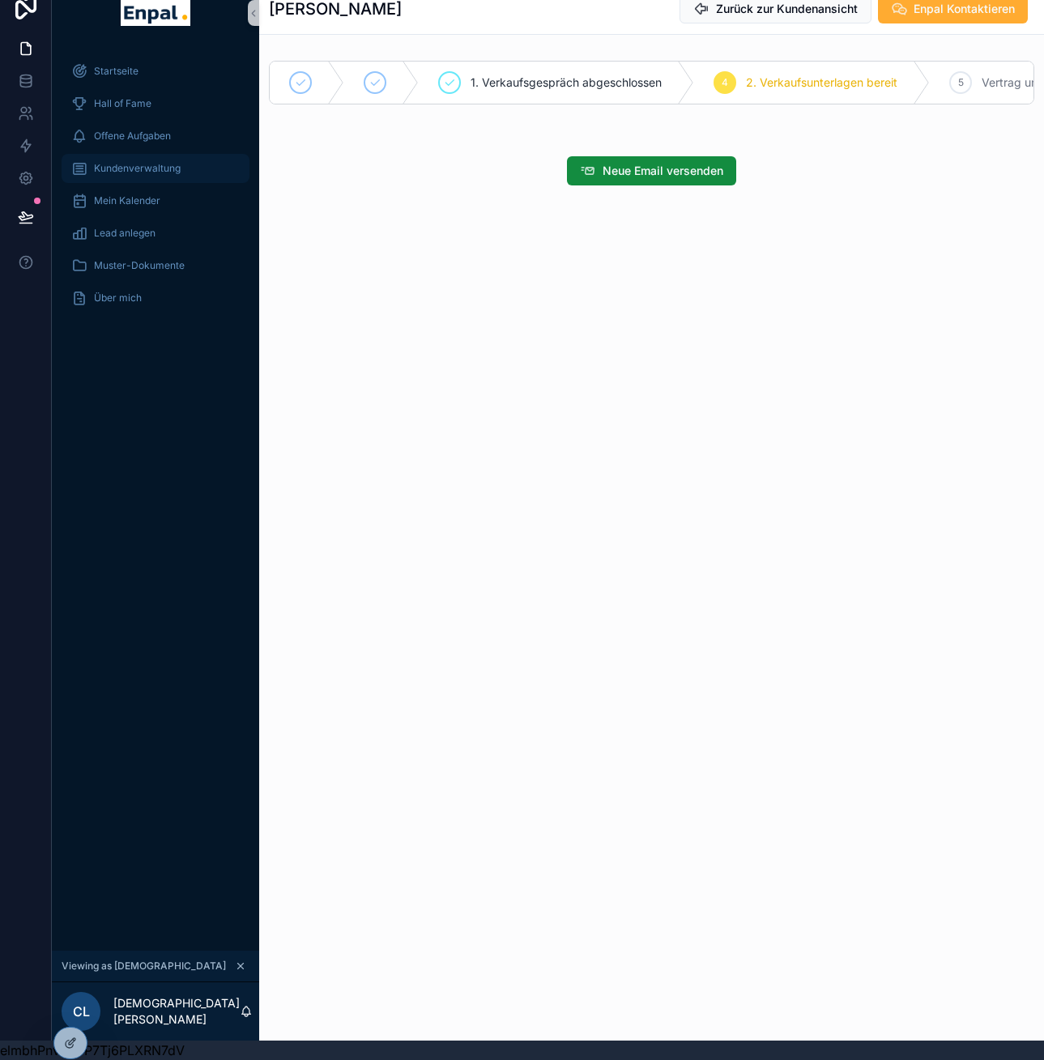
click at [178, 168] on div "Kundenverwaltung" at bounding box center [155, 168] width 168 height 26
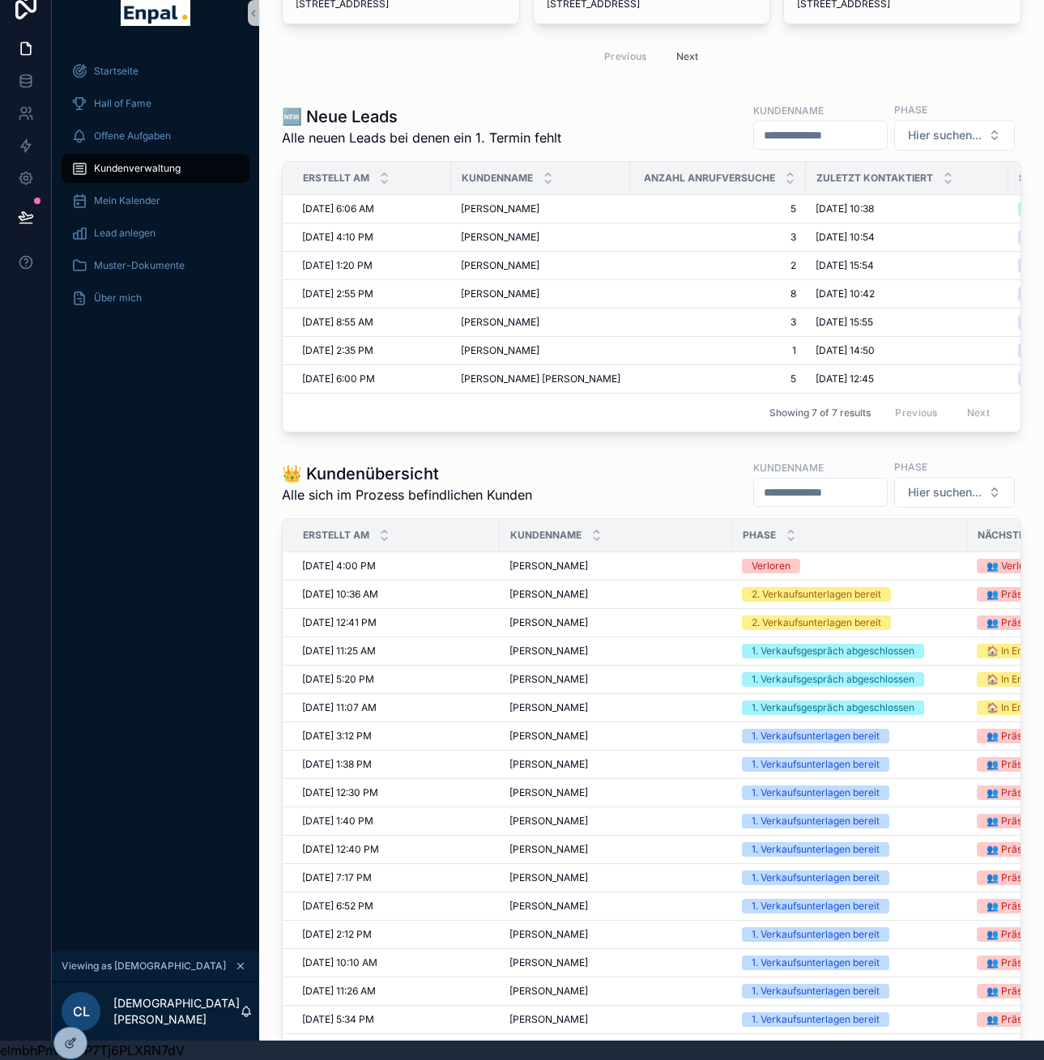
scroll to position [394, 0]
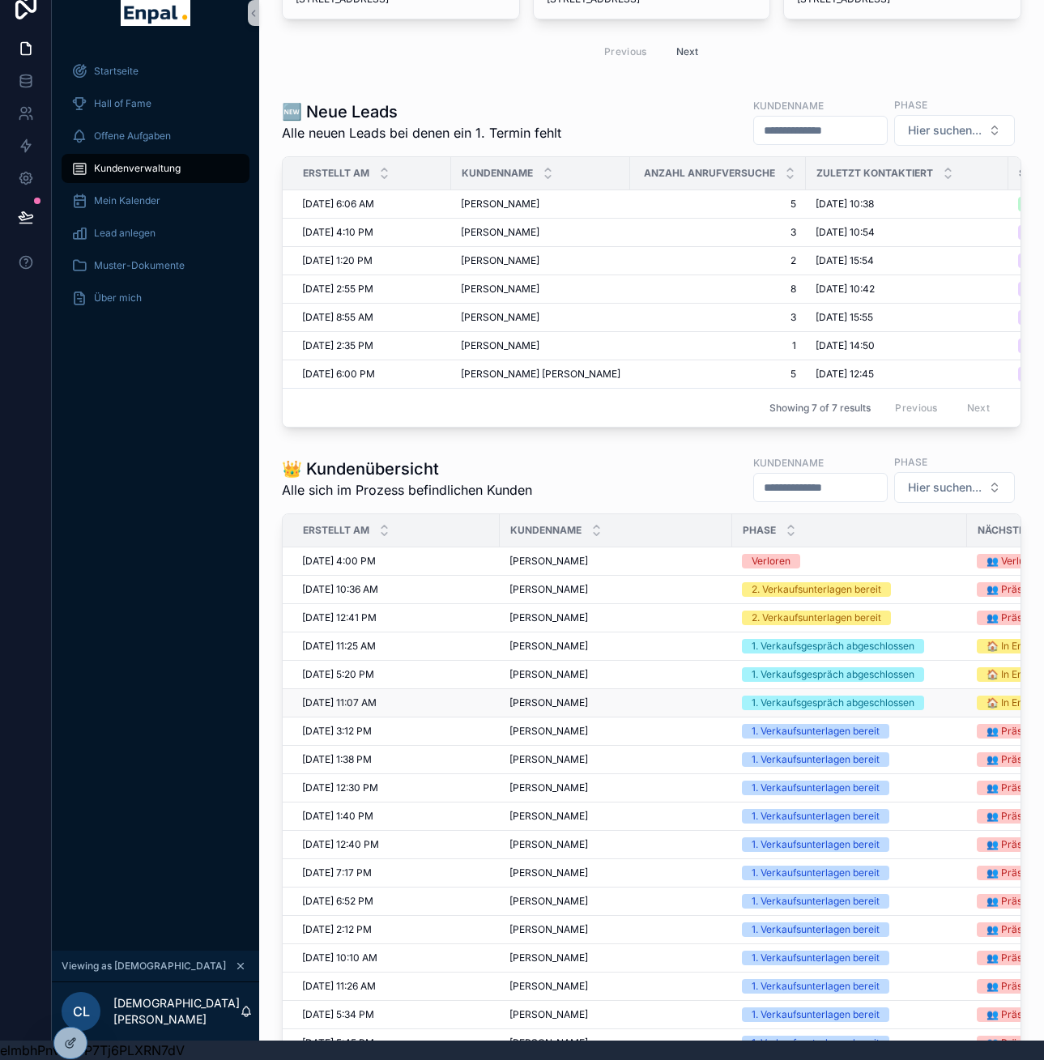
click at [606, 699] on div "Stefan Rinke Stefan Rinke" at bounding box center [615, 702] width 213 height 13
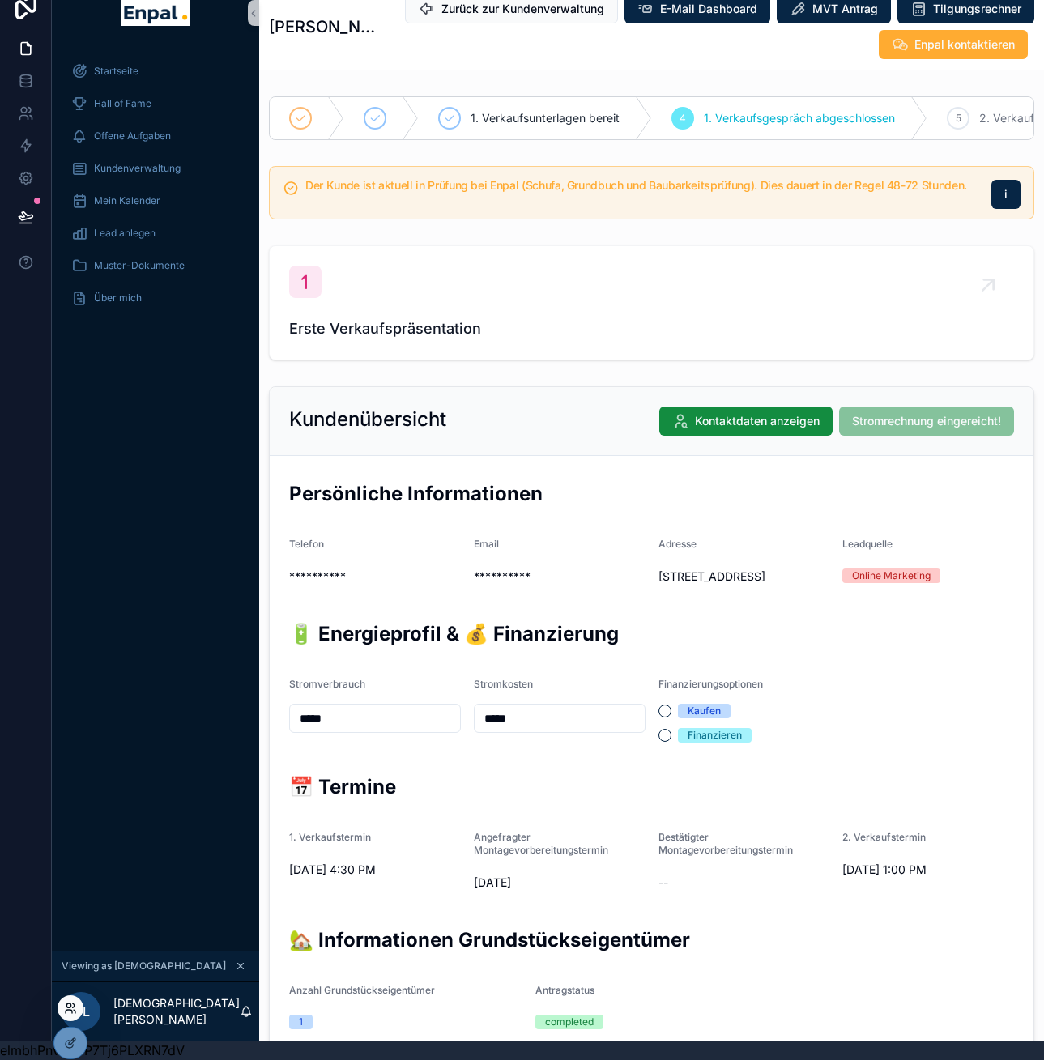
click at [75, 1011] on icon at bounding box center [75, 1011] width 2 height 3
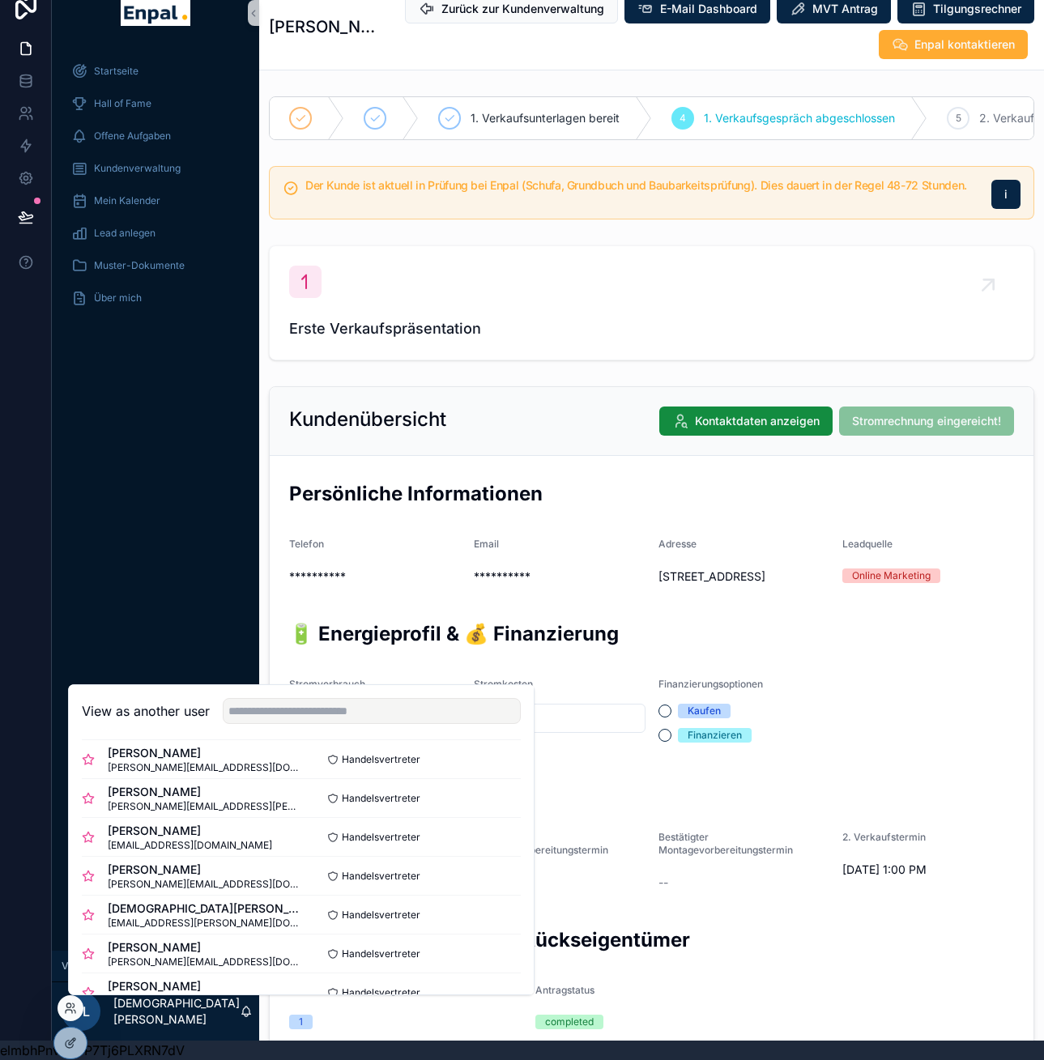
scroll to position [382, 0]
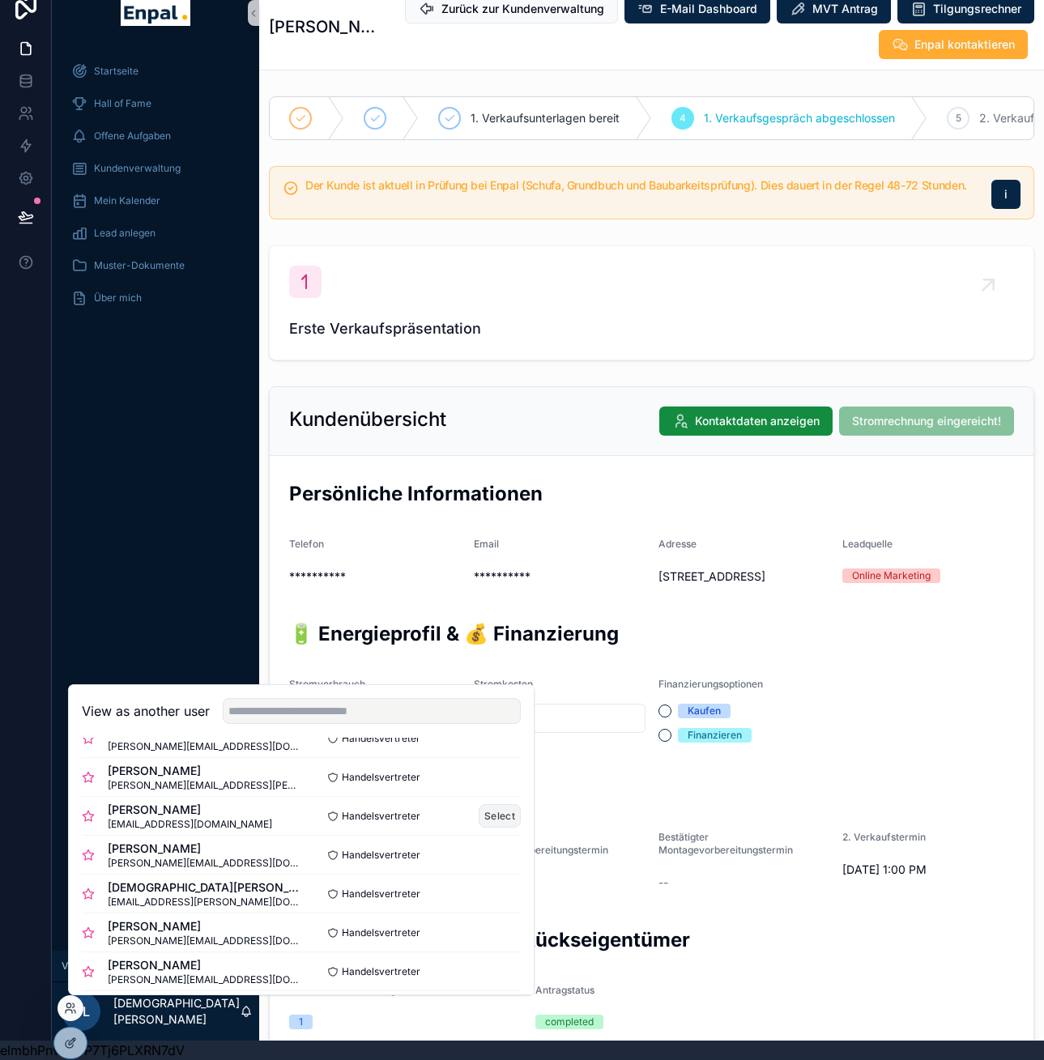
click at [479, 824] on button "Select" at bounding box center [500, 815] width 42 height 23
click at [479, 821] on button "Select" at bounding box center [500, 815] width 42 height 23
click at [132, 136] on div "Offene Aufgaben" at bounding box center [155, 136] width 168 height 26
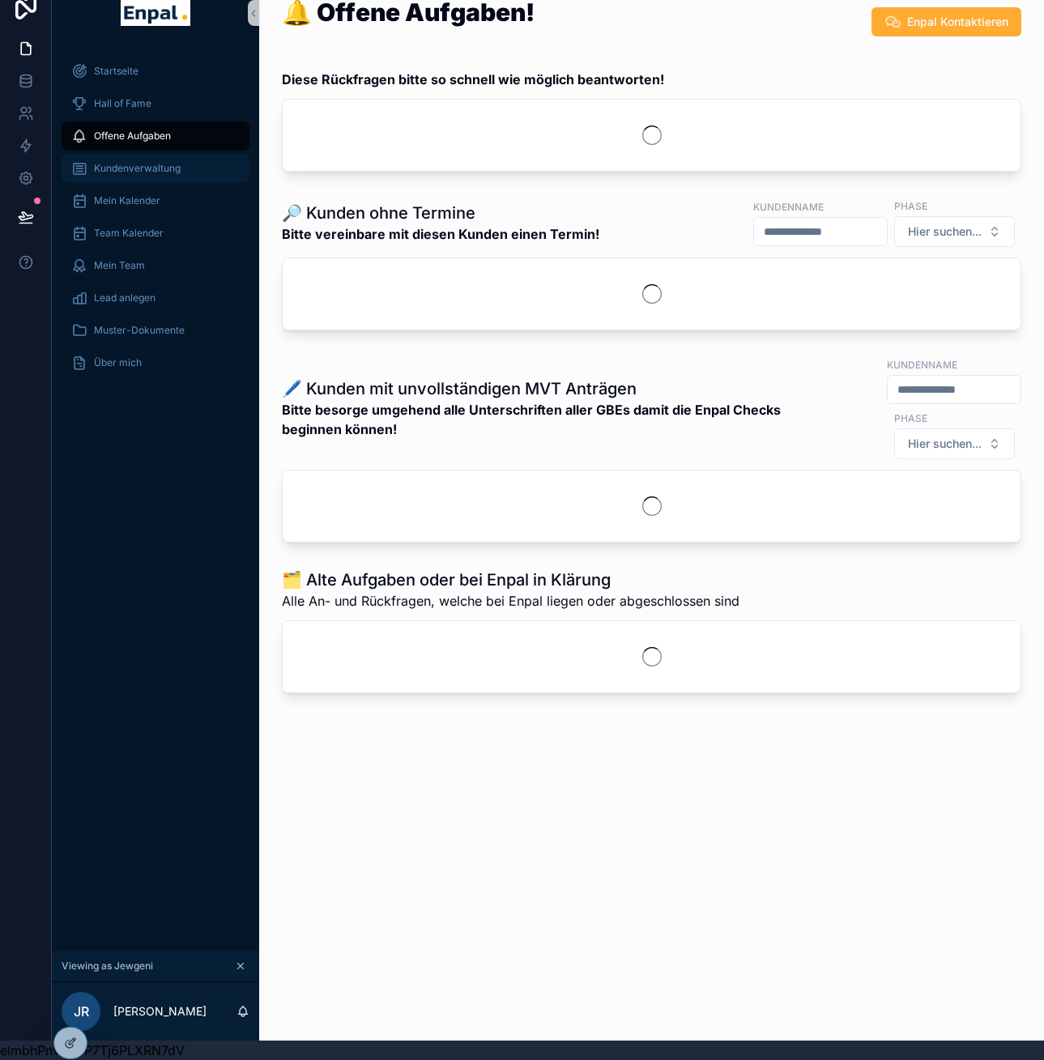
click at [132, 162] on span "Kundenverwaltung" at bounding box center [137, 168] width 87 height 13
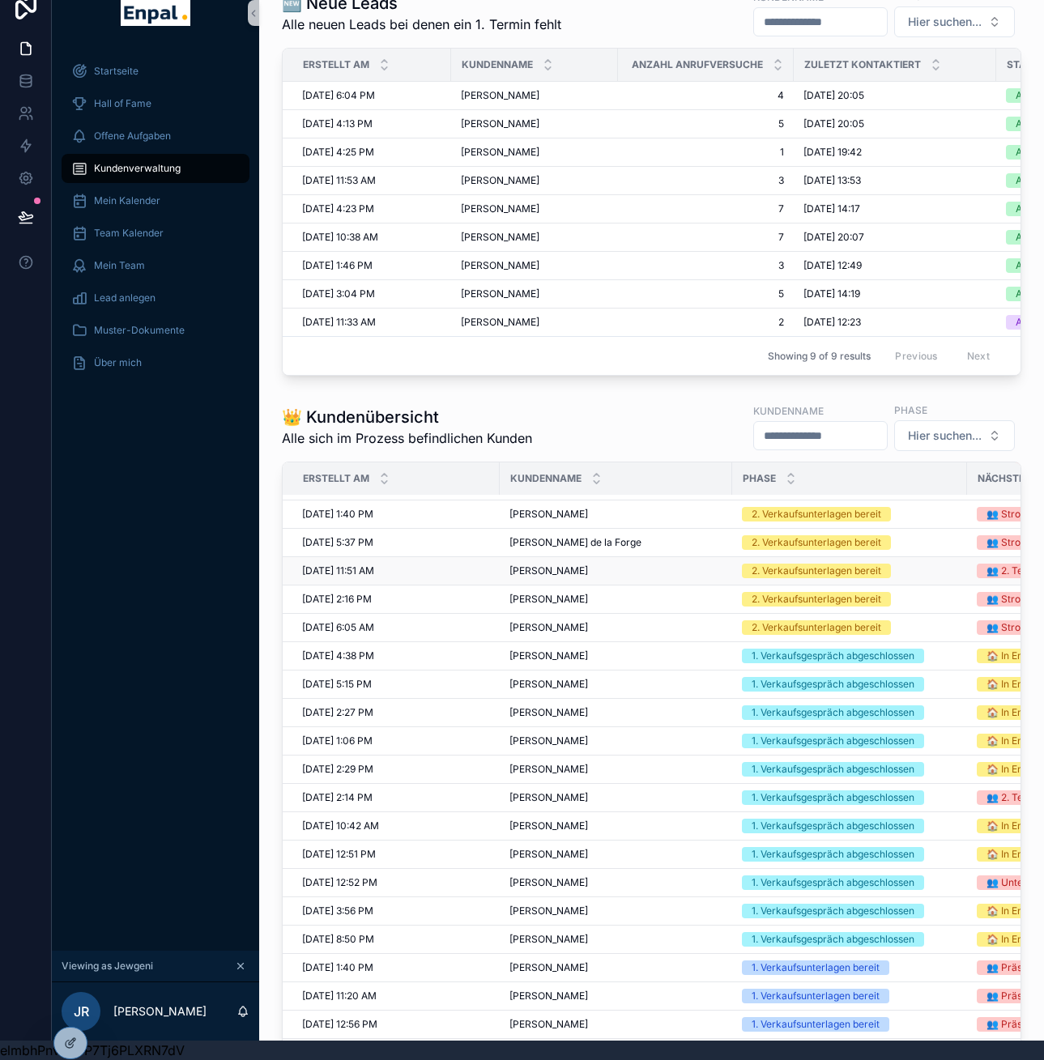
scroll to position [192, 0]
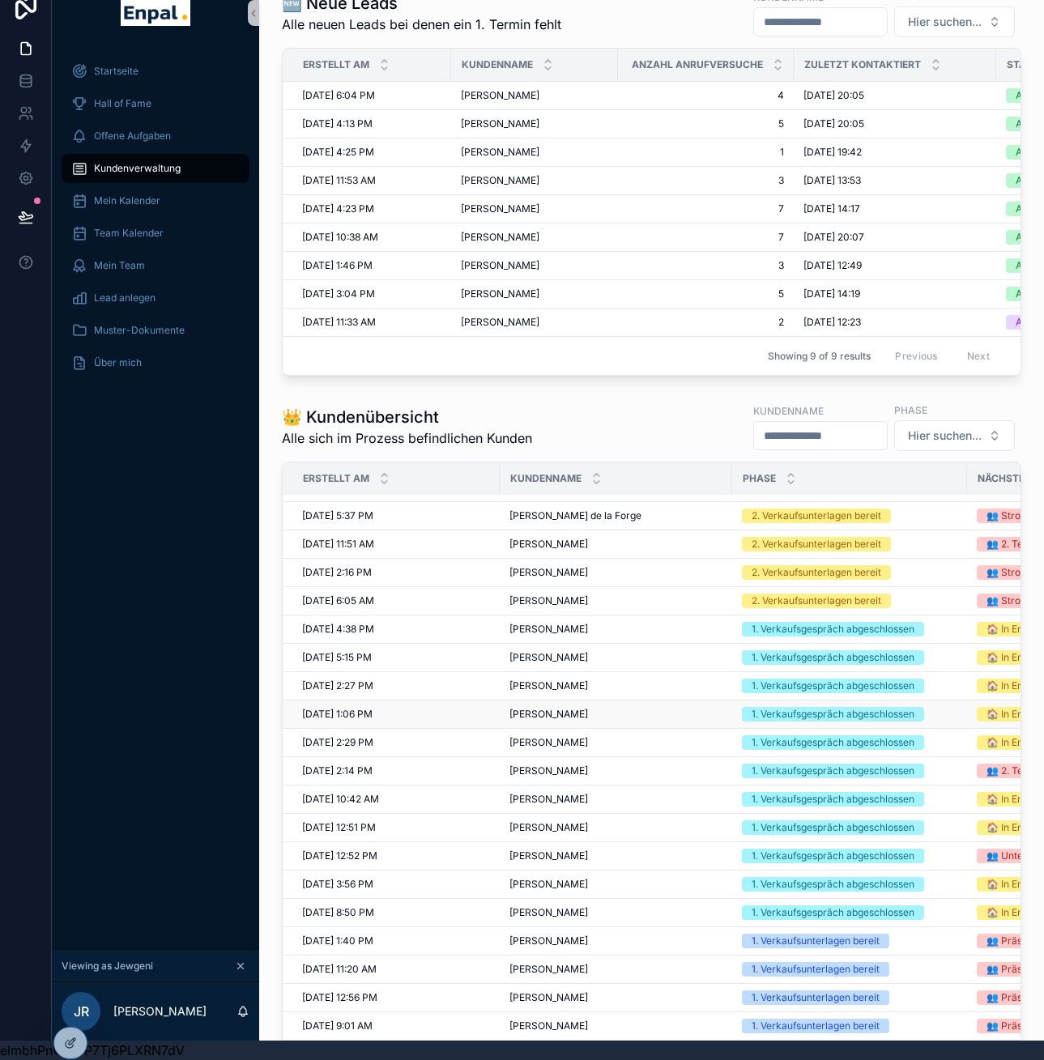
click at [558, 711] on span "[PERSON_NAME]" at bounding box center [548, 714] width 79 height 13
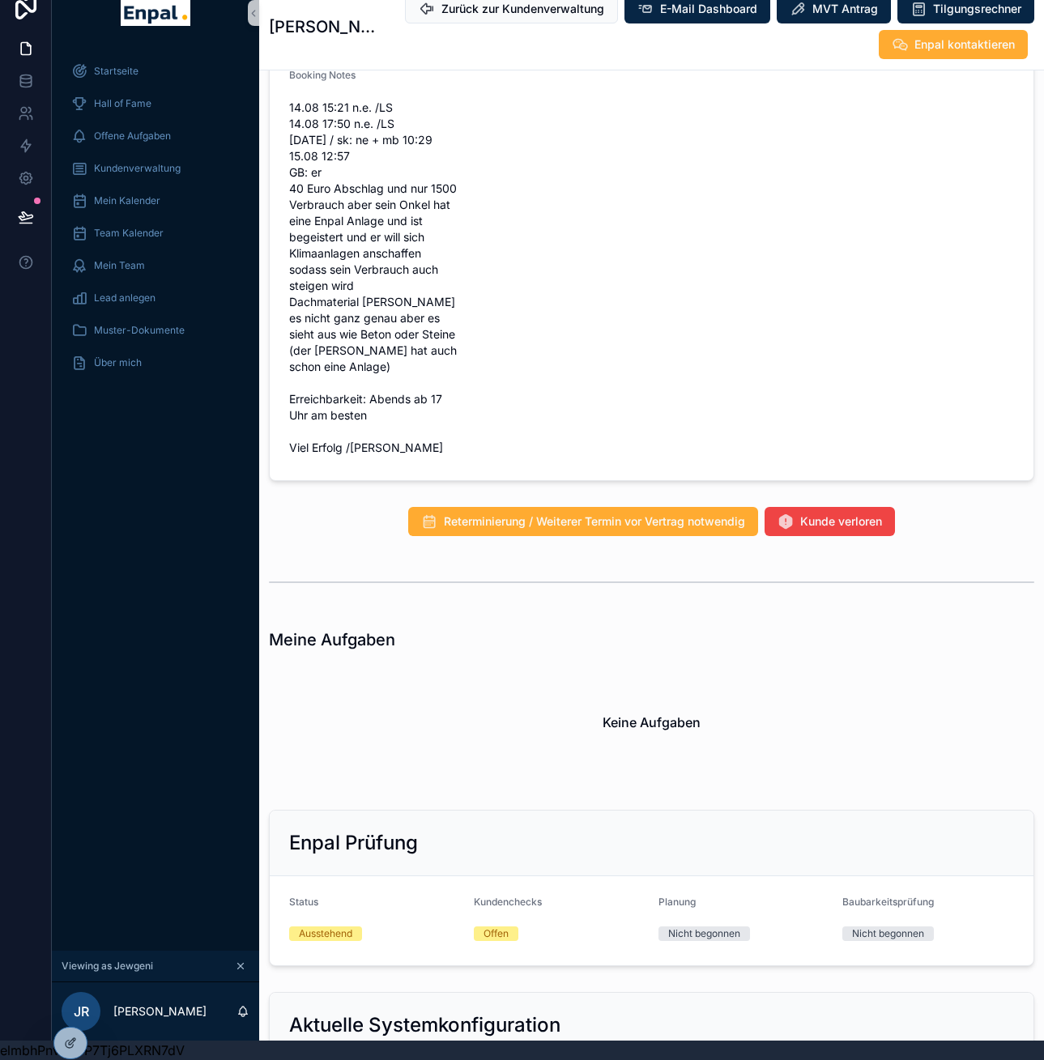
scroll to position [1614, 0]
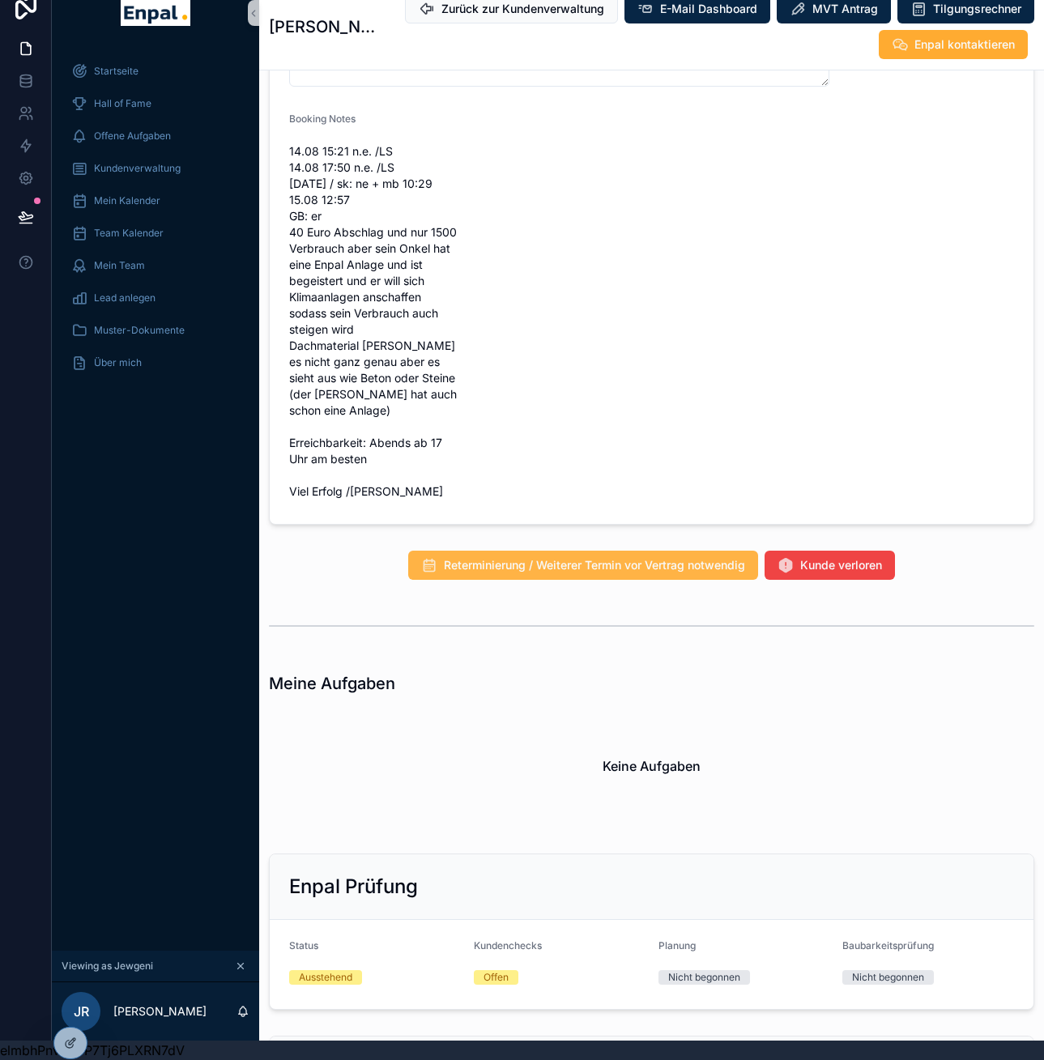
click at [578, 573] on span "Reterminierung / Weiterer Termin vor Vertrag notwendig" at bounding box center [594, 565] width 301 height 16
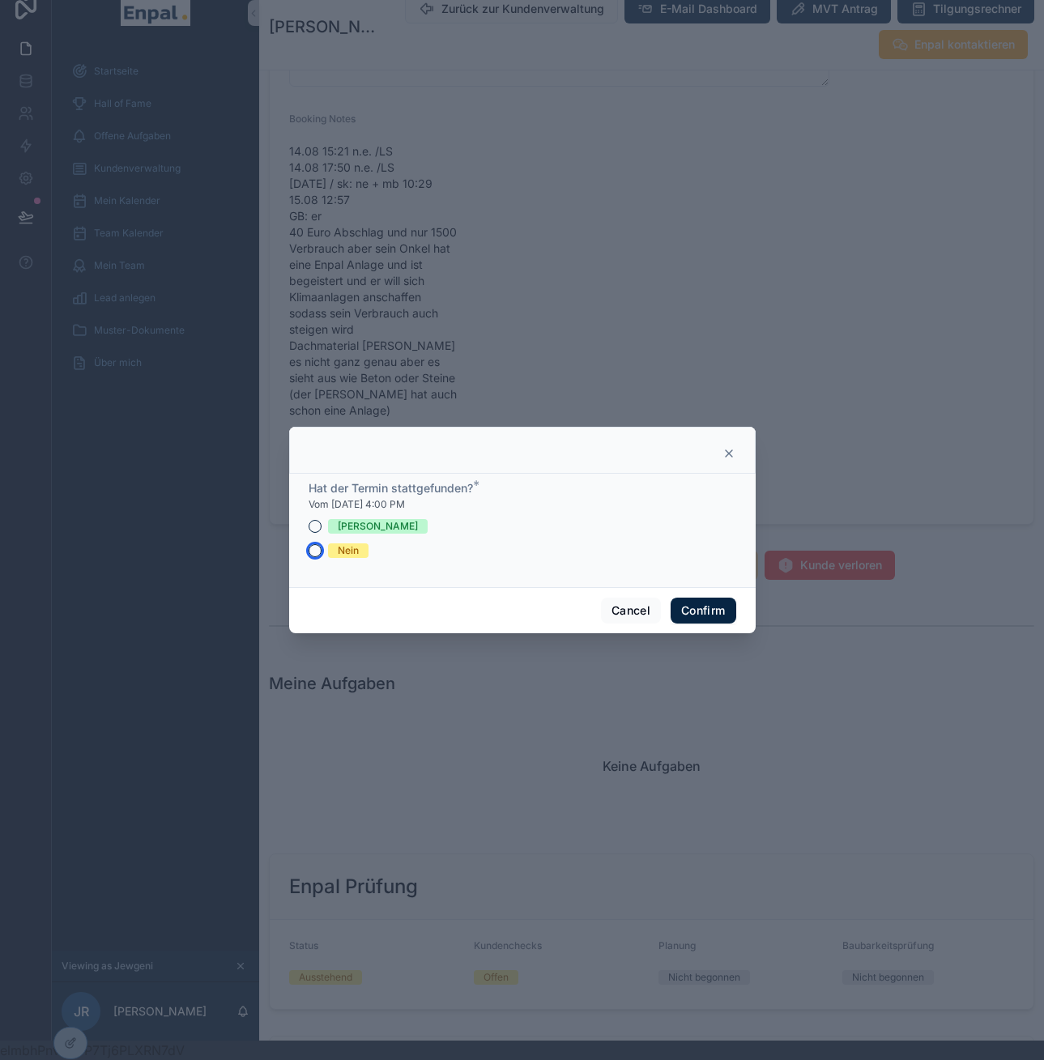
click at [309, 553] on button "Nein" at bounding box center [315, 550] width 13 height 13
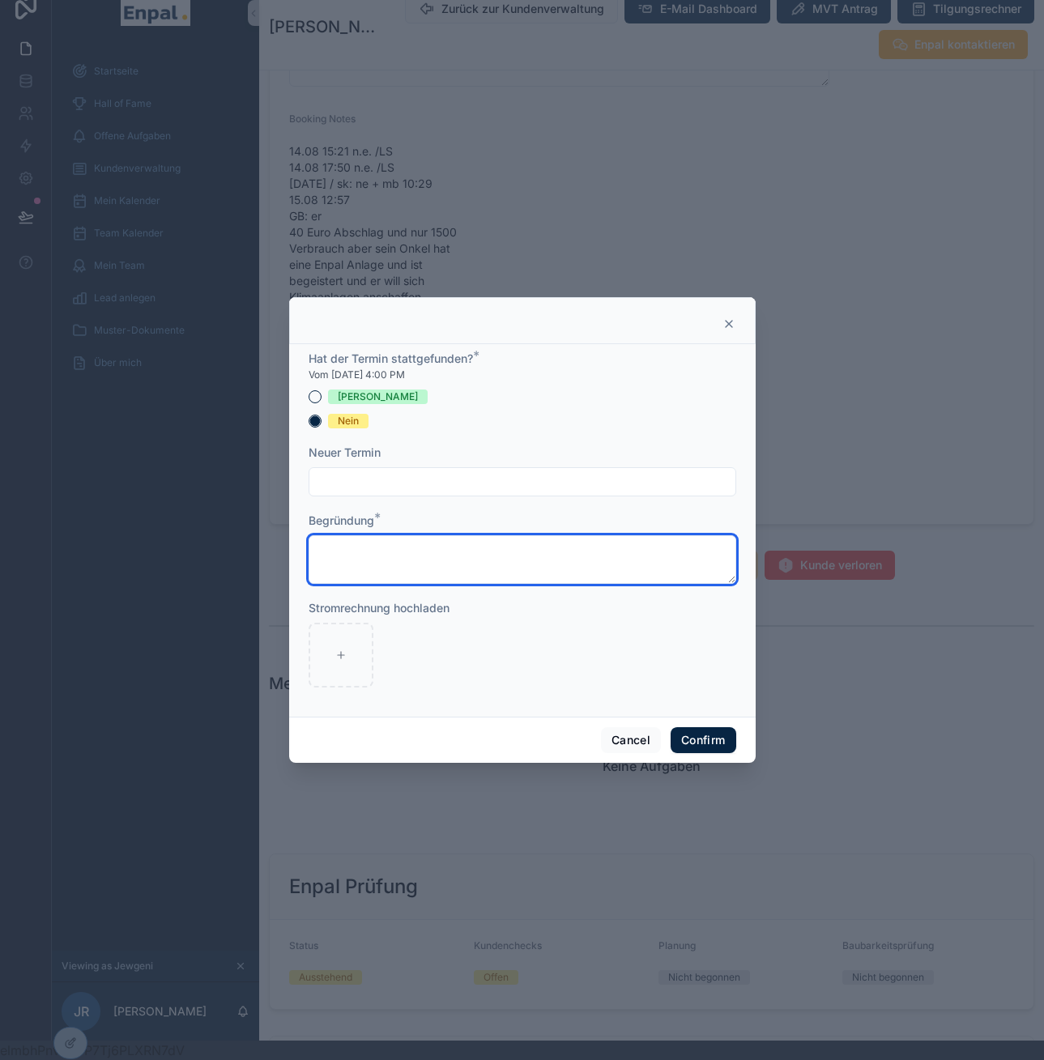
click at [483, 560] on textarea at bounding box center [523, 559] width 428 height 49
type textarea "**********"
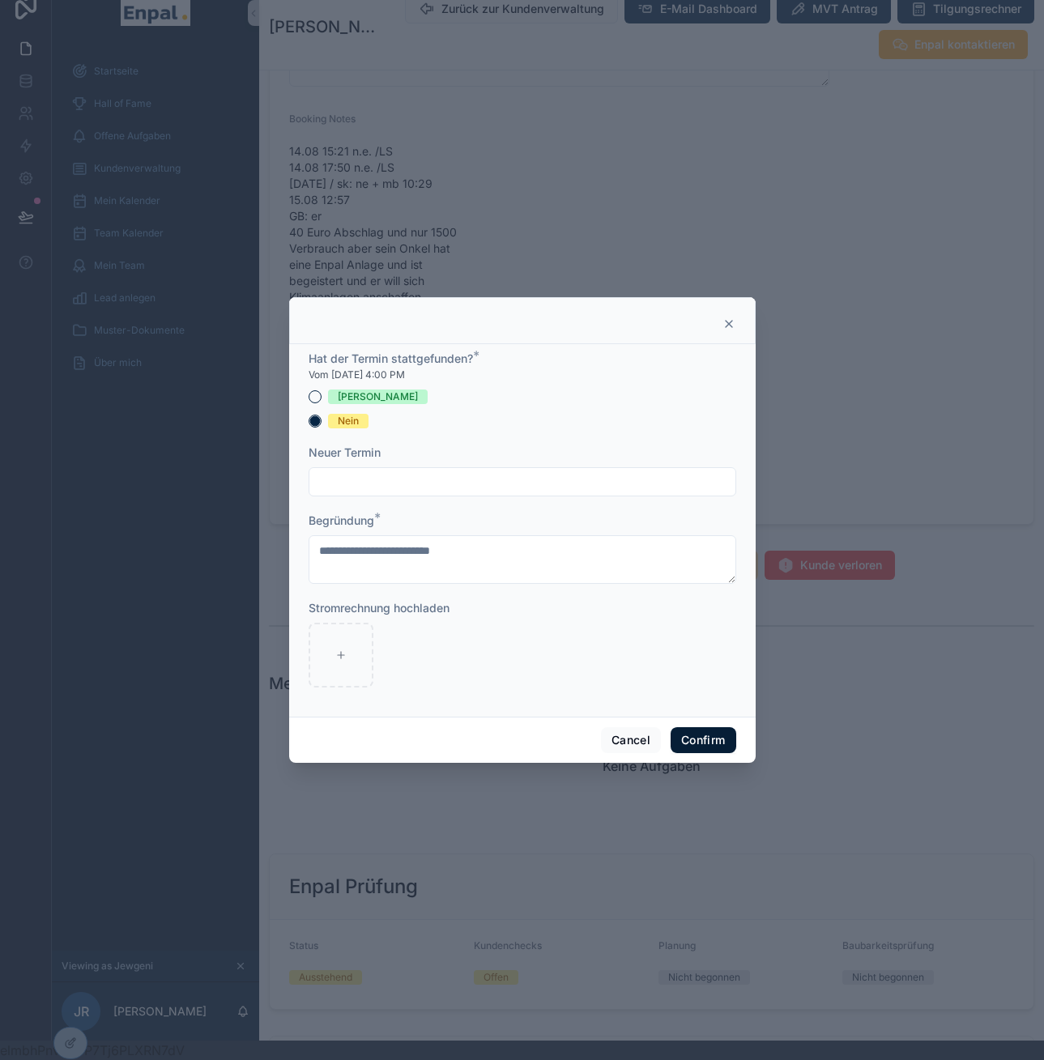
click at [698, 748] on button "Confirm" at bounding box center [703, 740] width 65 height 26
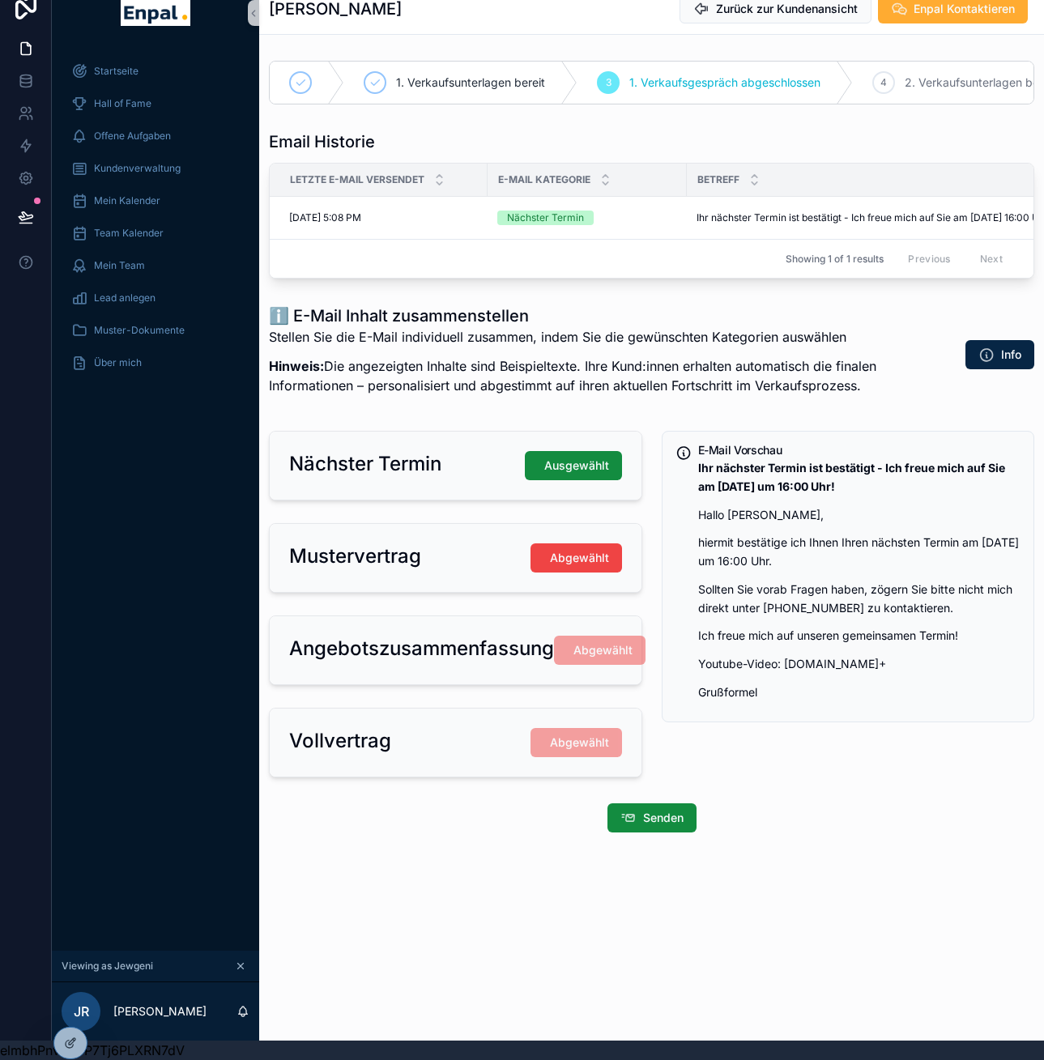
click at [151, 429] on div "Startseite Hall of Fame Offene Aufgaben Kundenverwaltung Mein Kalender Team Kal…" at bounding box center [155, 497] width 207 height 905
click at [134, 162] on span "Kundenverwaltung" at bounding box center [137, 168] width 87 height 13
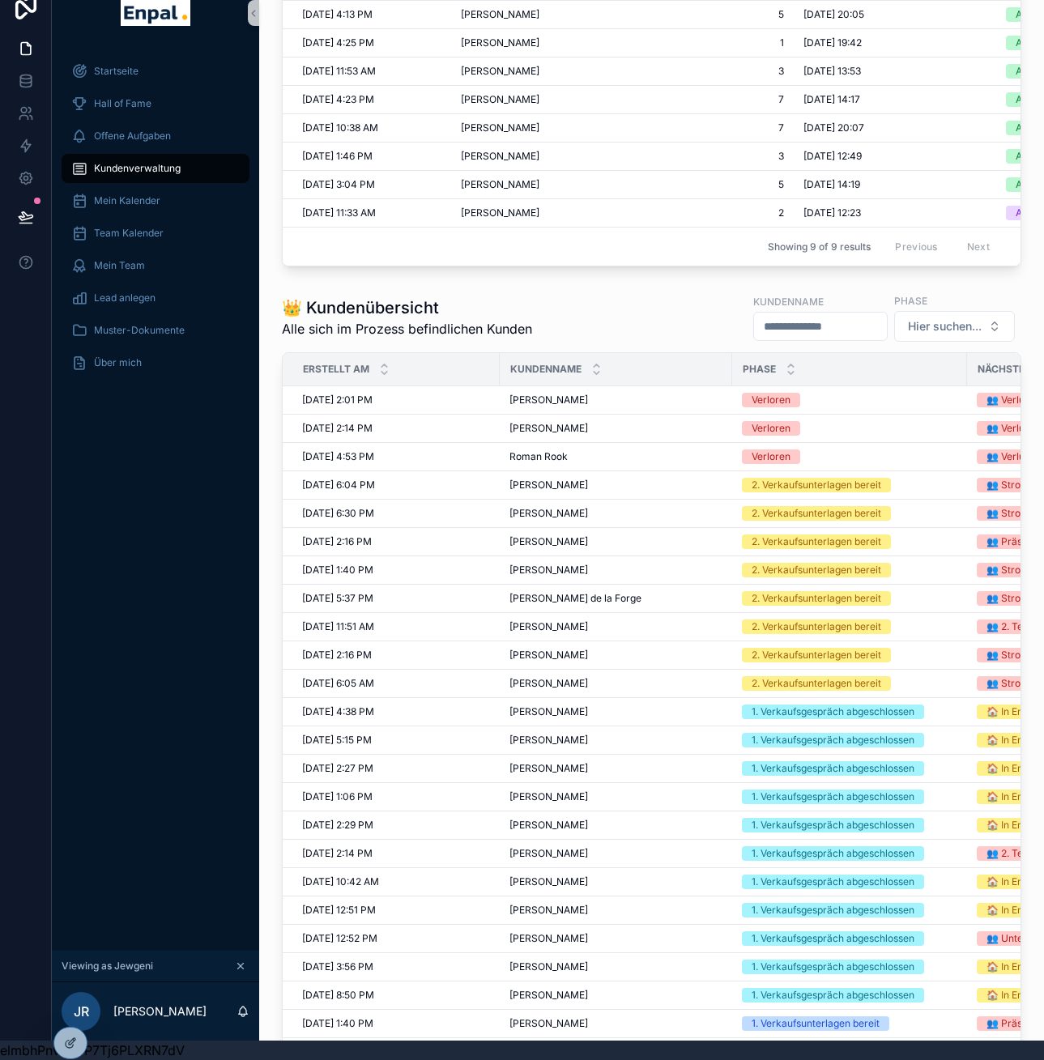
scroll to position [628, 0]
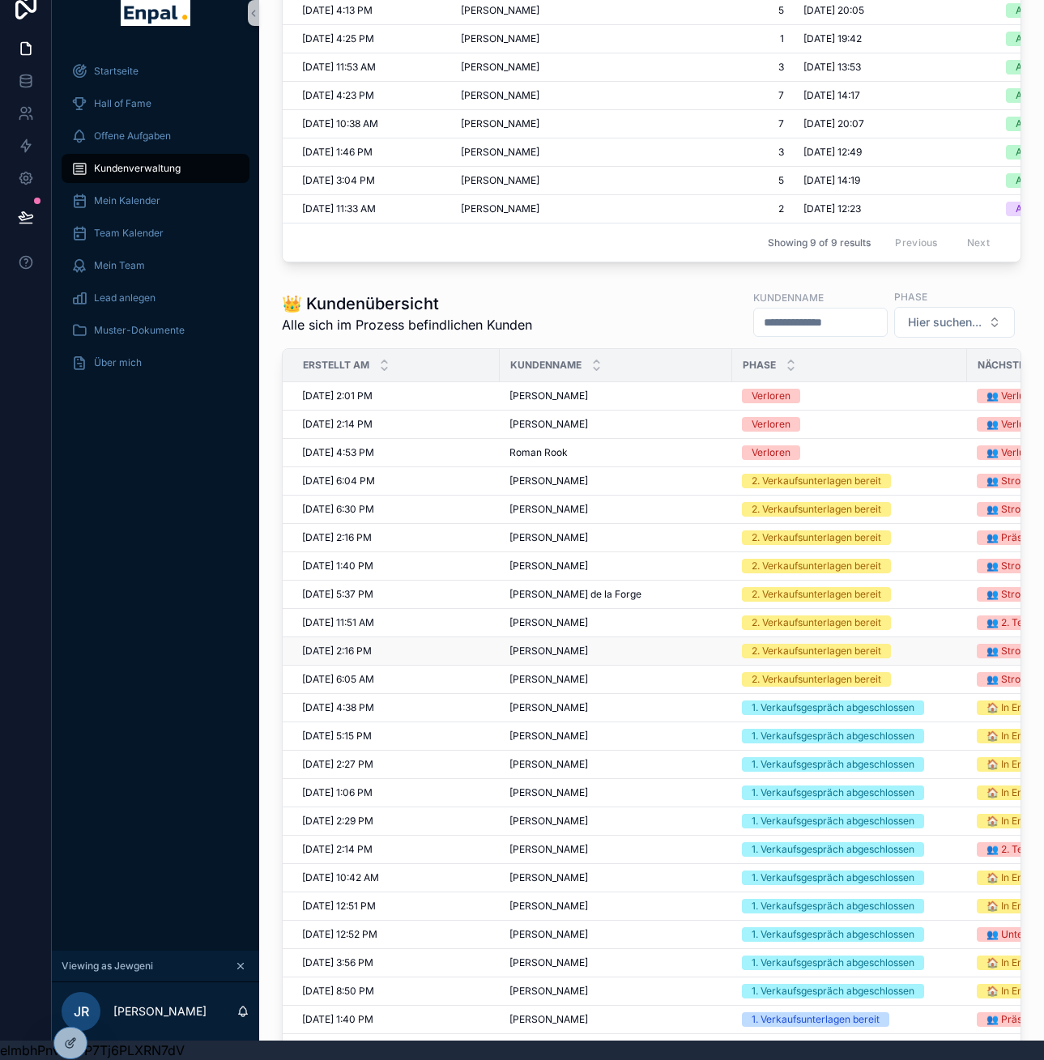
click at [528, 650] on span "[PERSON_NAME]" at bounding box center [548, 651] width 79 height 13
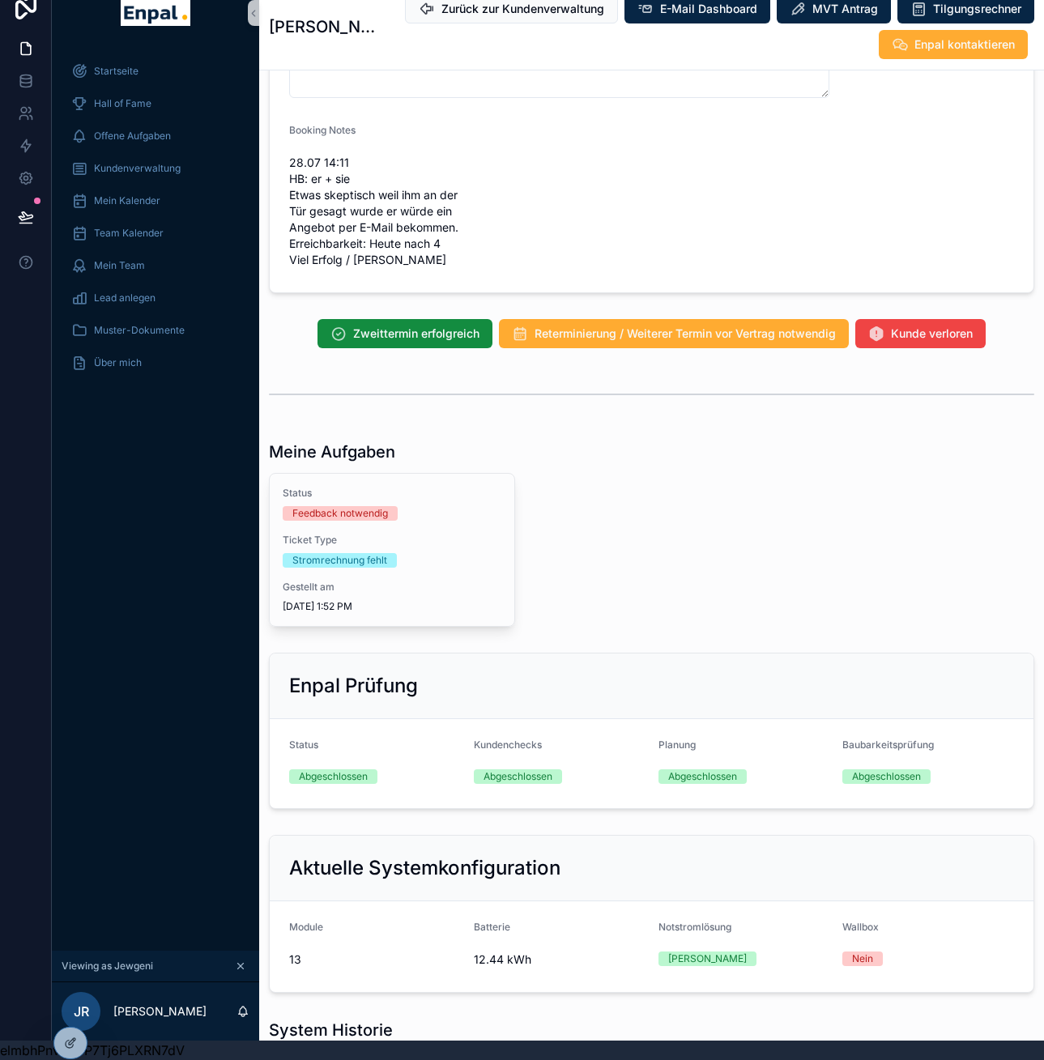
scroll to position [1580, 0]
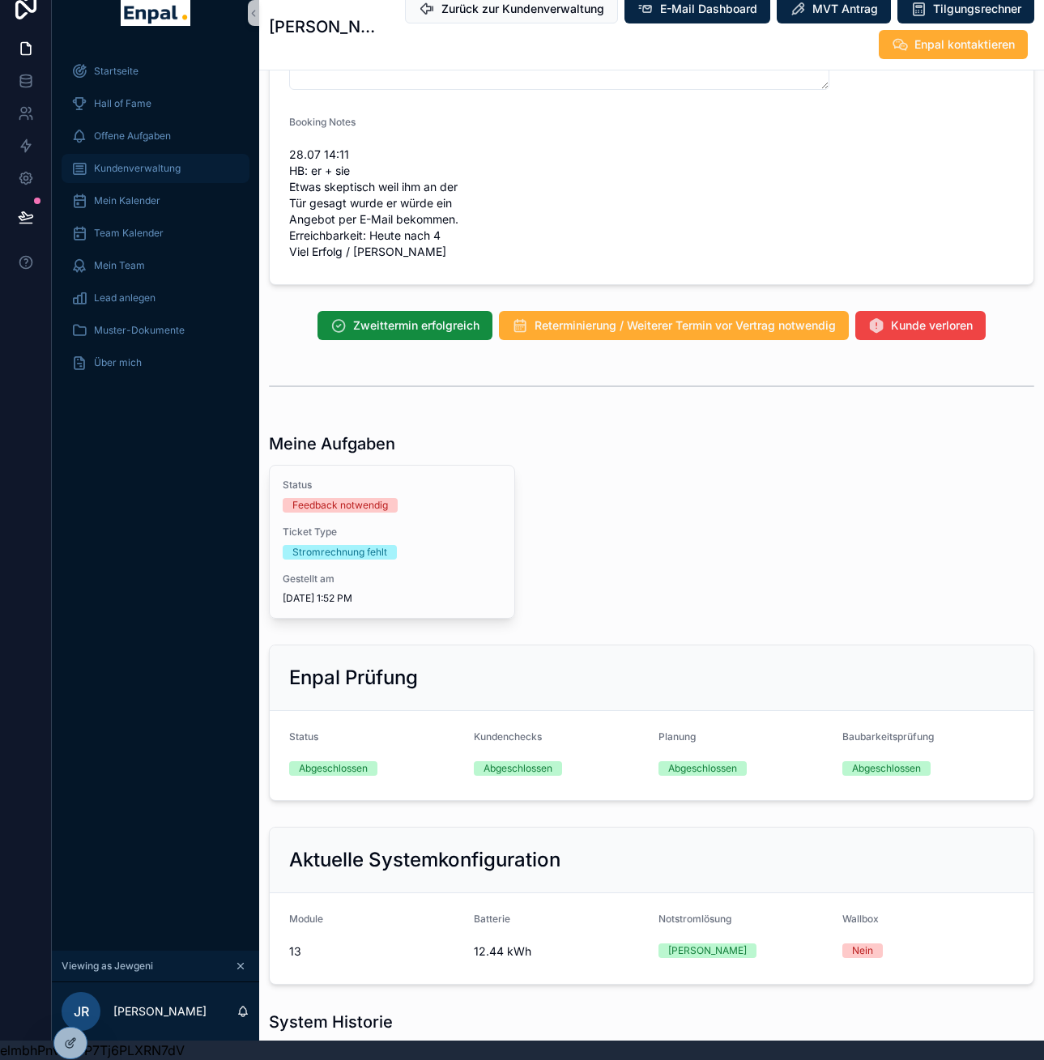
click at [143, 162] on span "Kundenverwaltung" at bounding box center [137, 168] width 87 height 13
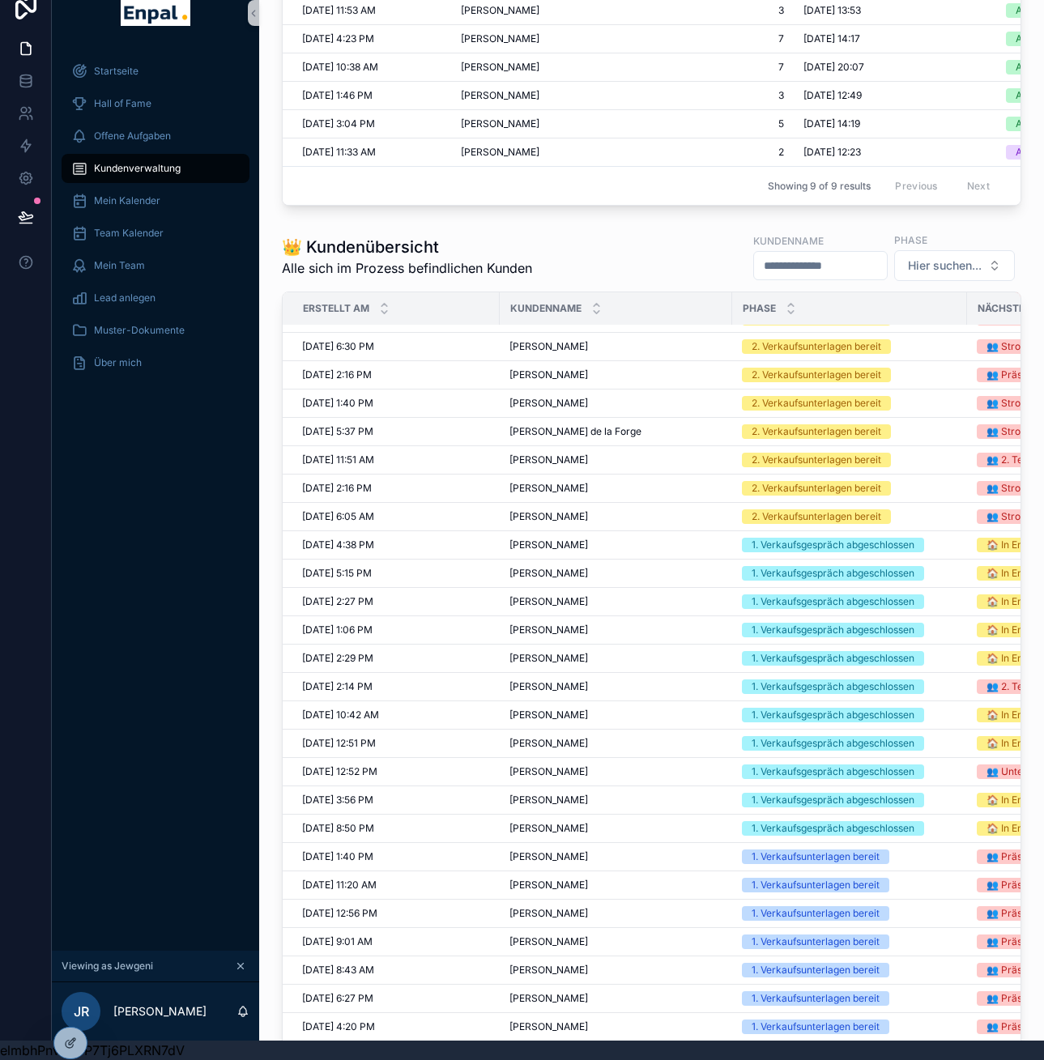
scroll to position [685, 0]
